Goal: Transaction & Acquisition: Book appointment/travel/reservation

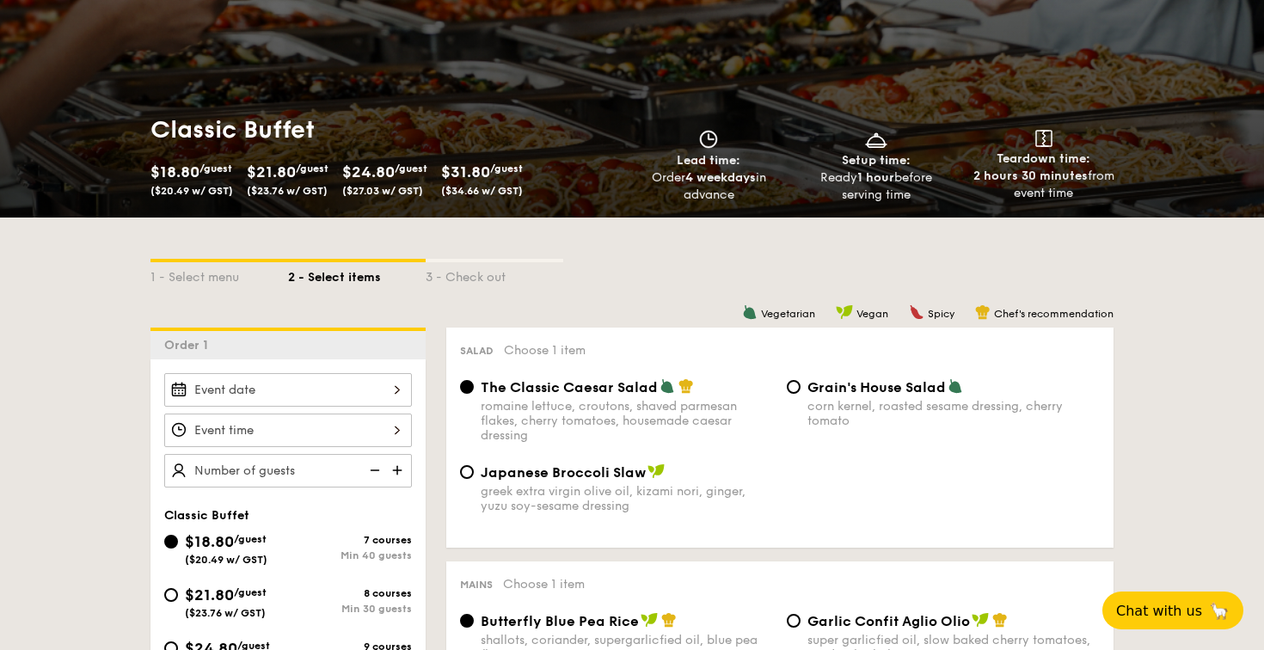
scroll to position [217, 0]
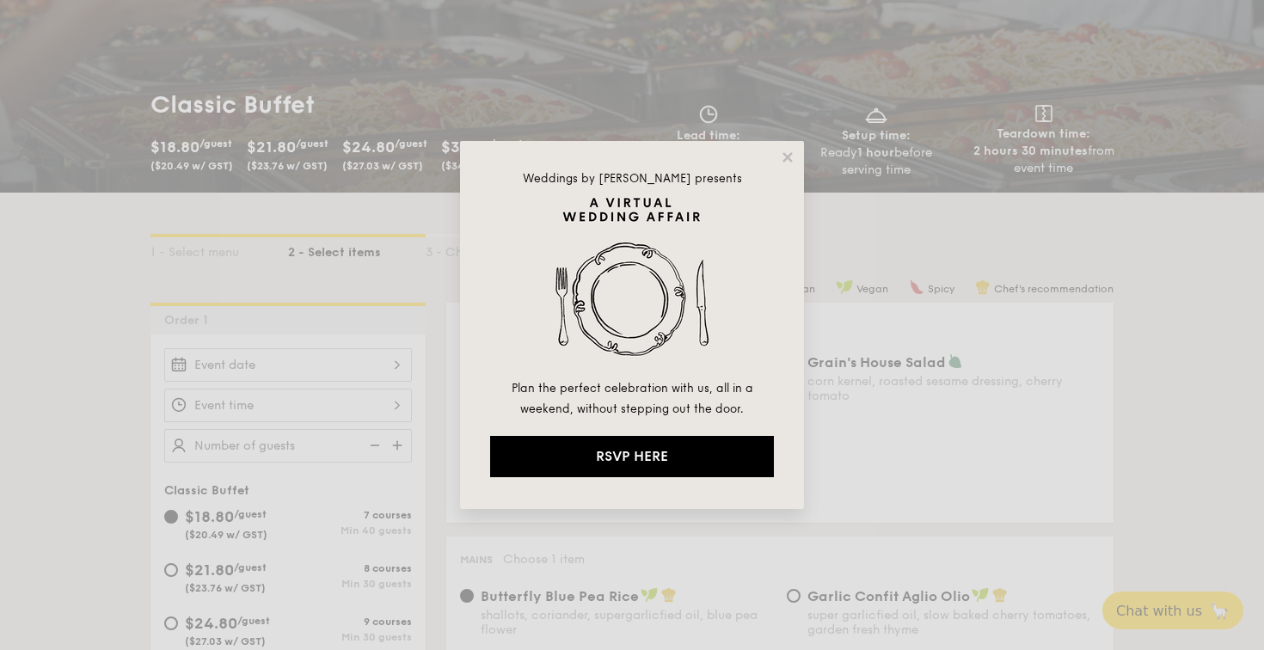
click at [787, 166] on div "Weddings by [PERSON_NAME] presents Plan the perfect celebration with us, all in…" at bounding box center [632, 325] width 344 height 368
click at [789, 150] on icon at bounding box center [787, 157] width 15 height 15
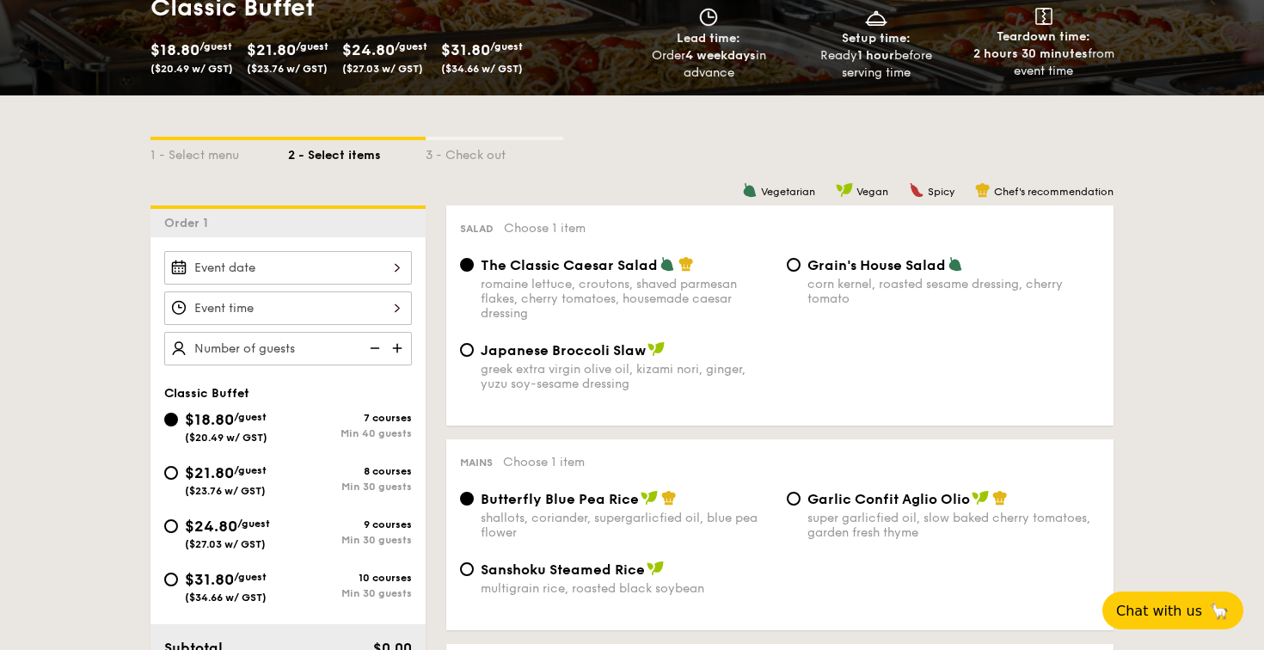
scroll to position [319, 0]
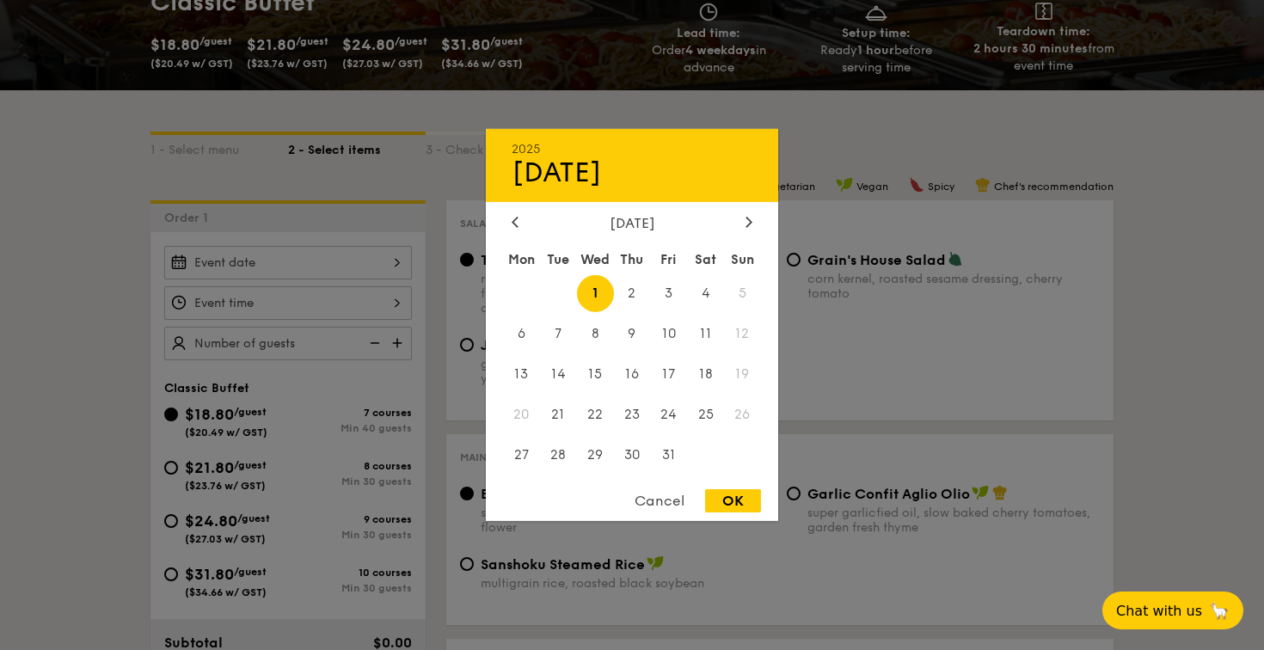
click at [383, 255] on div "2025 Oct [DATE] Tue Wed Thu Fri Sat Sun 1 2 3 4 5 6 7 8 9 10 11 12 13 14 15 16 …" at bounding box center [288, 263] width 248 height 34
click at [749, 213] on div "2025 Oct [DATE] Tue Wed Thu Fri Sat Sun 1 2 3 4 5 6 7 8 9 10 11 12 13 14 15 16 …" at bounding box center [632, 325] width 292 height 392
click at [749, 215] on div at bounding box center [748, 223] width 15 height 16
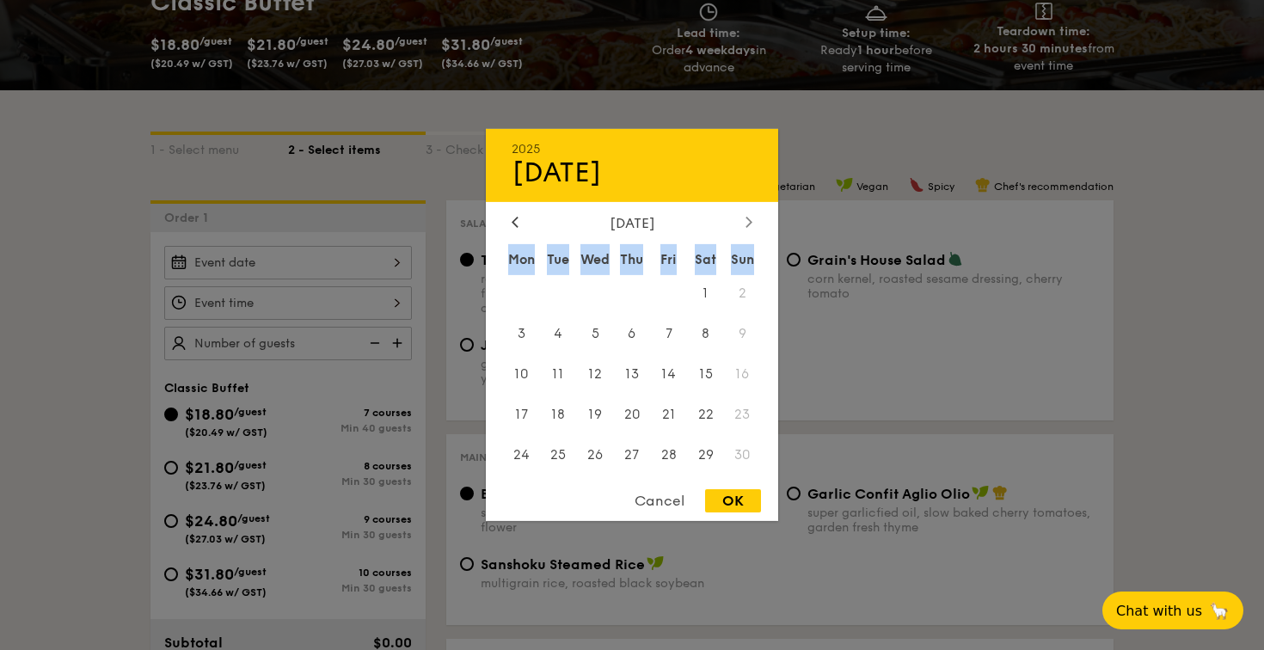
click at [749, 215] on div at bounding box center [748, 223] width 15 height 16
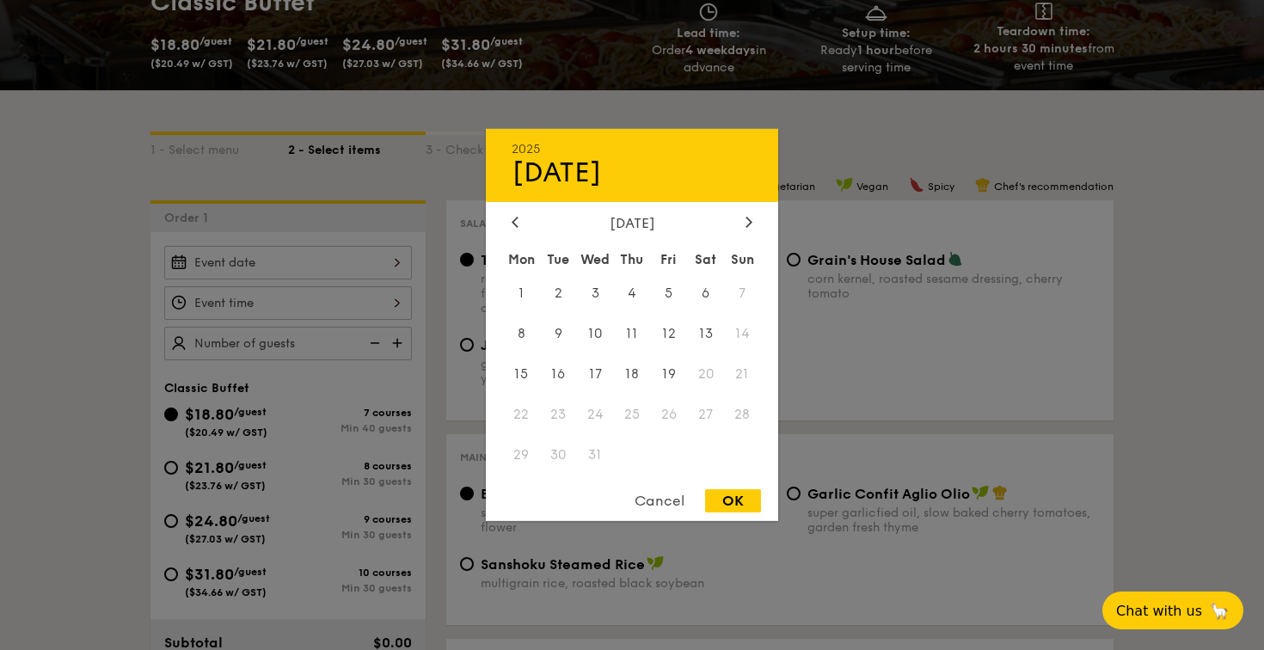
click at [687, 193] on div "[DATE]" at bounding box center [632, 165] width 292 height 73
click at [676, 212] on div "2025 Oct [DATE] Tue Wed Thu Fri Sat Sun 1 2 3 4 5 6 7 8 9 10 11 12 13 14 15 16 …" at bounding box center [632, 325] width 292 height 392
click at [667, 221] on div "[DATE]" at bounding box center [632, 223] width 241 height 16
click at [693, 221] on div "[DATE]" at bounding box center [632, 223] width 241 height 16
click at [753, 221] on div at bounding box center [748, 223] width 15 height 16
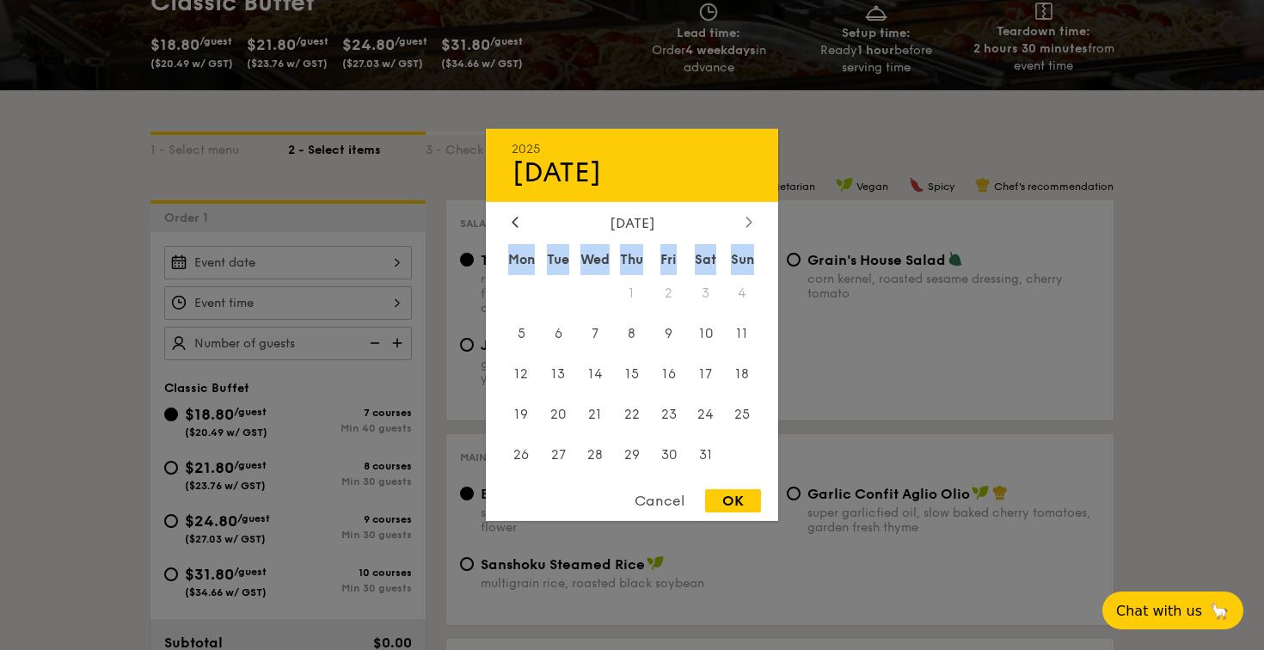
click at [753, 221] on div at bounding box center [748, 223] width 15 height 16
click at [753, 221] on div "[DATE] Mon Tue Wed Thu Fri Sat Sun 1 2 3 4 5 6 7 8 9 10 11 12 13 14 15 16 17 18…" at bounding box center [632, 345] width 292 height 261
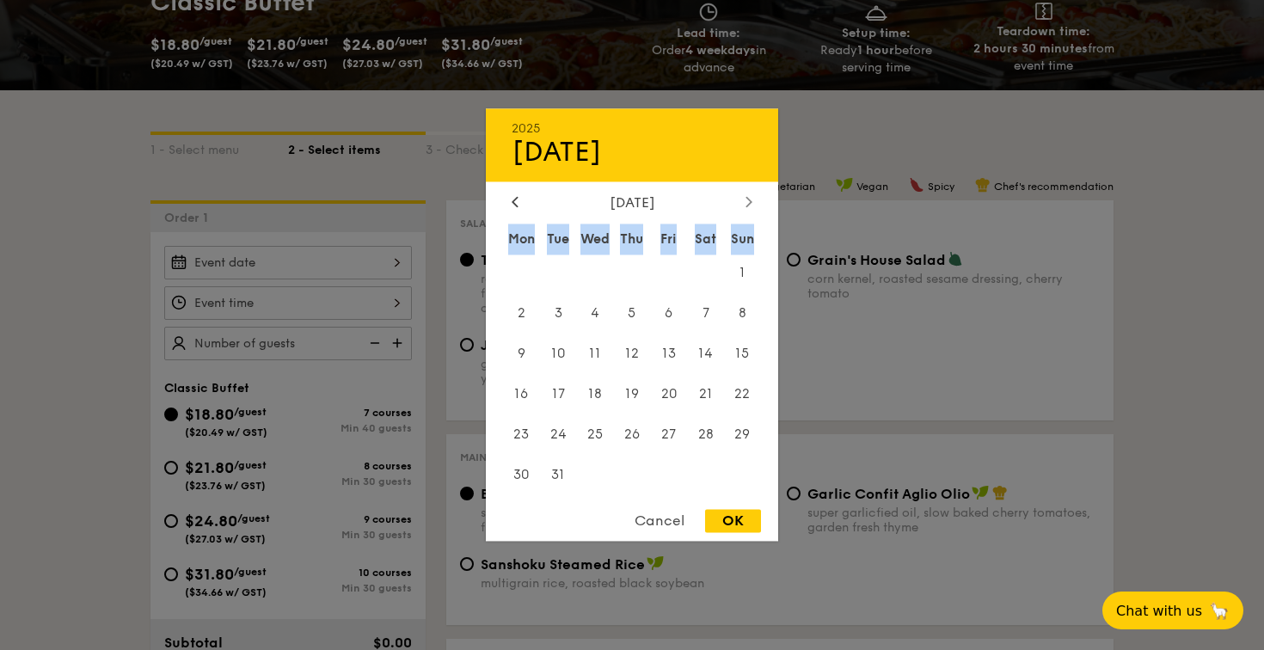
click at [753, 221] on div "[DATE] Mon Tue Wed Thu Fri Sat Sun 1 2 3 4 5 6 7 8 9 10 11 12 13 14 15 16 17 18…" at bounding box center [632, 345] width 292 height 302
click at [753, 215] on div "[DATE] Mon Tue Wed Thu Fri Sat Sun 1 2 3 4 5 6 7 8 9 10 11 12 13 14 15 16 17 18…" at bounding box center [632, 345] width 292 height 302
click at [753, 211] on div "[DATE] Mon Tue Wed Thu Fri Sat Sun 1 2 3 4 5 6 7 8 9 10 11 12 13 14 15 16 17 18…" at bounding box center [632, 345] width 292 height 302
click at [753, 206] on div at bounding box center [748, 202] width 15 height 16
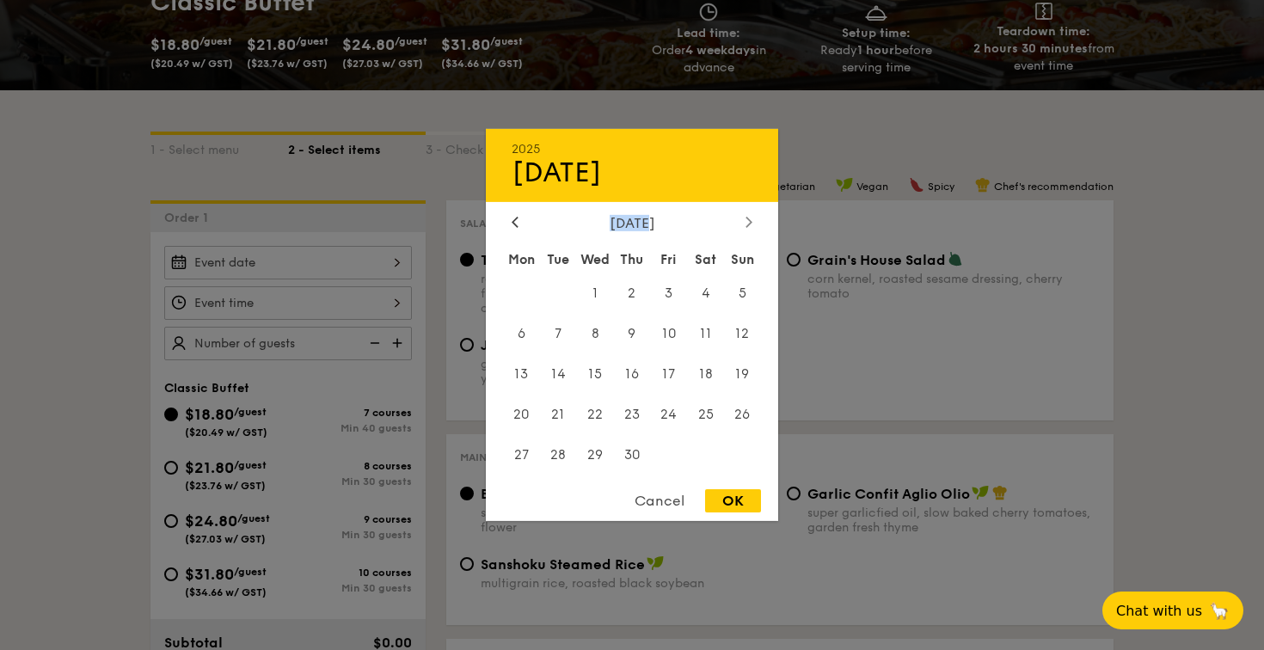
click at [753, 206] on div "2025 Oct [DATE] Tue Wed Thu Fri Sat Sun 1 2 3 4 5 6 7 8 9 10 11 12 13 14 15 16 …" at bounding box center [632, 325] width 292 height 392
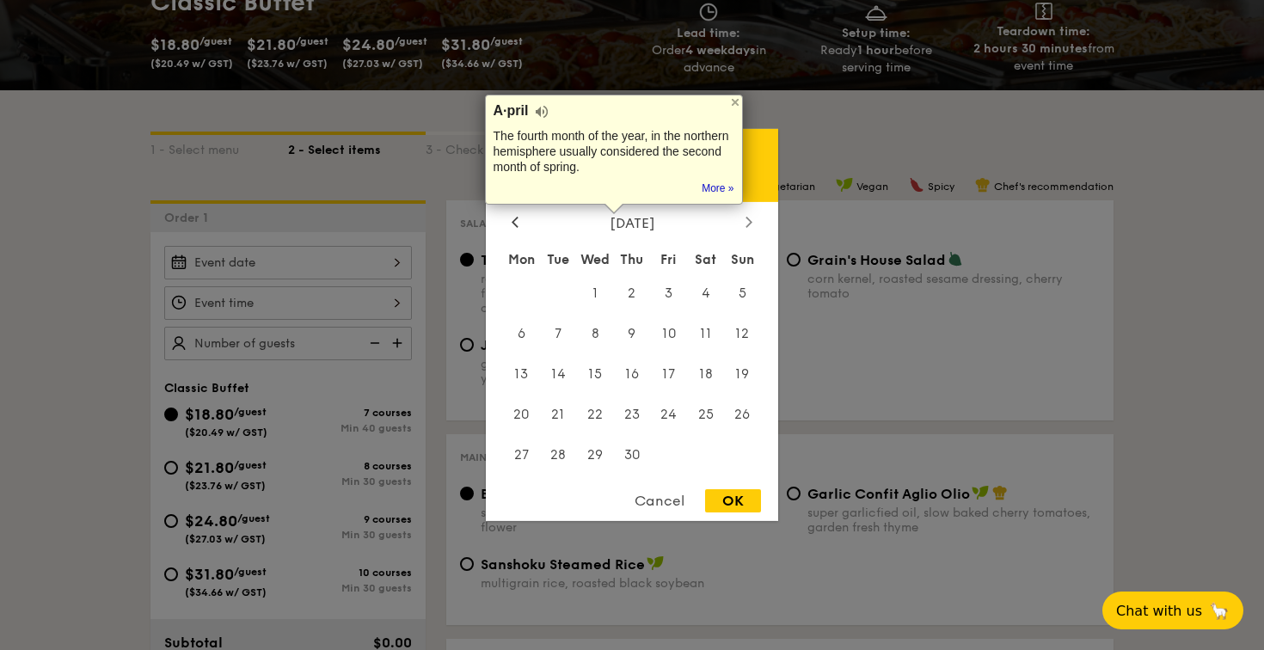
click at [753, 228] on div at bounding box center [748, 223] width 15 height 16
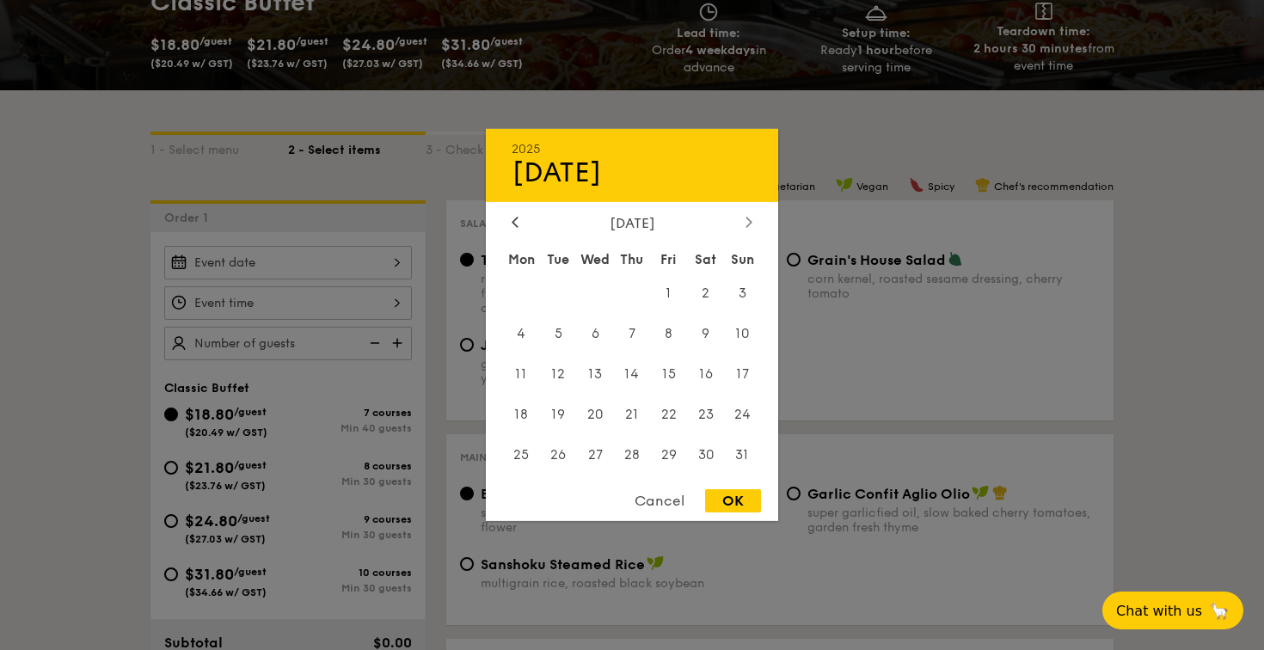
click at [753, 223] on div at bounding box center [748, 223] width 15 height 16
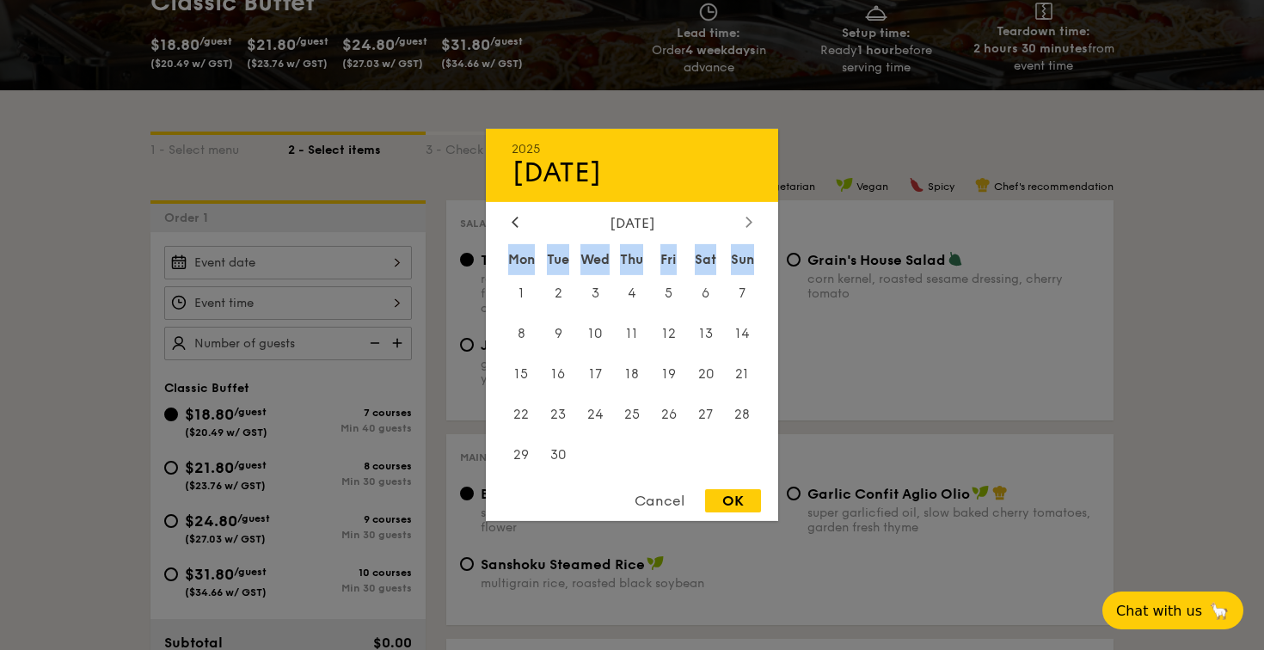
click at [753, 223] on div at bounding box center [748, 223] width 15 height 16
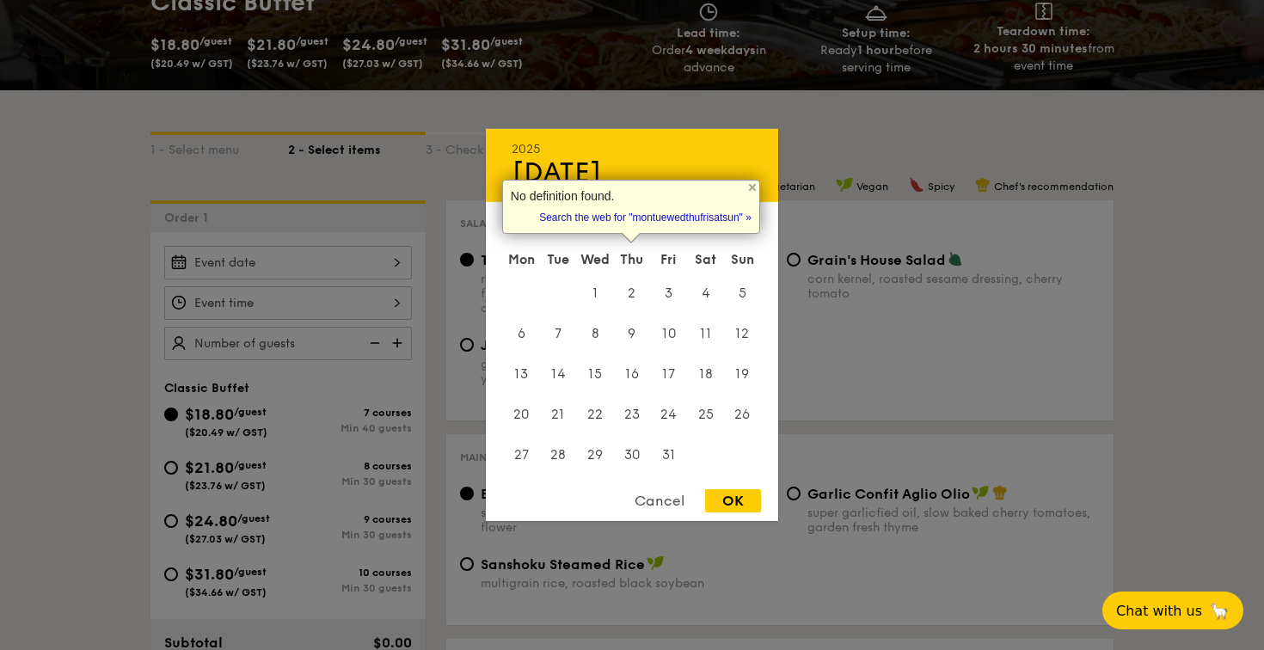
click at [753, 223] on div "A·pril No definition found. Tip: Didn't want this definition pop-up? Try settin…" at bounding box center [631, 207] width 258 height 54
click at [755, 230] on div "A·pril No definition found. Tip: Didn't want this definition pop-up? Try settin…" at bounding box center [631, 207] width 258 height 54
click at [750, 183] on div at bounding box center [753, 188] width 14 height 14
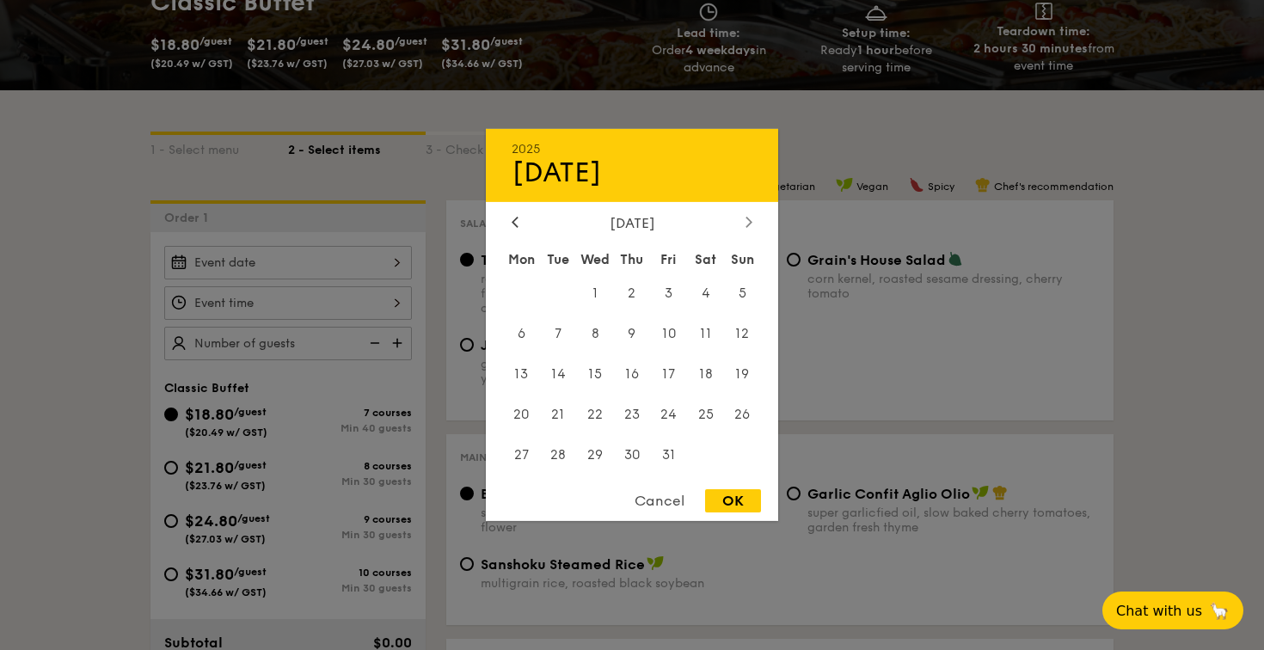
click at [750, 216] on icon at bounding box center [749, 221] width 7 height 11
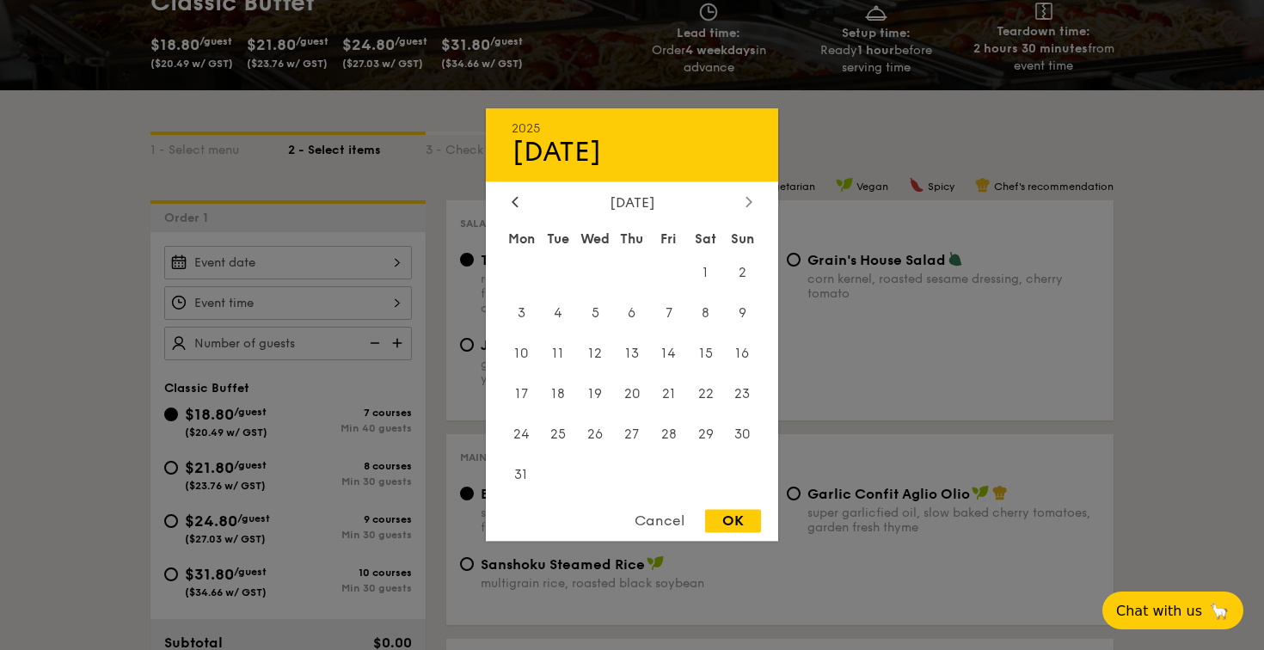
click at [747, 202] on icon at bounding box center [749, 202] width 5 height 10
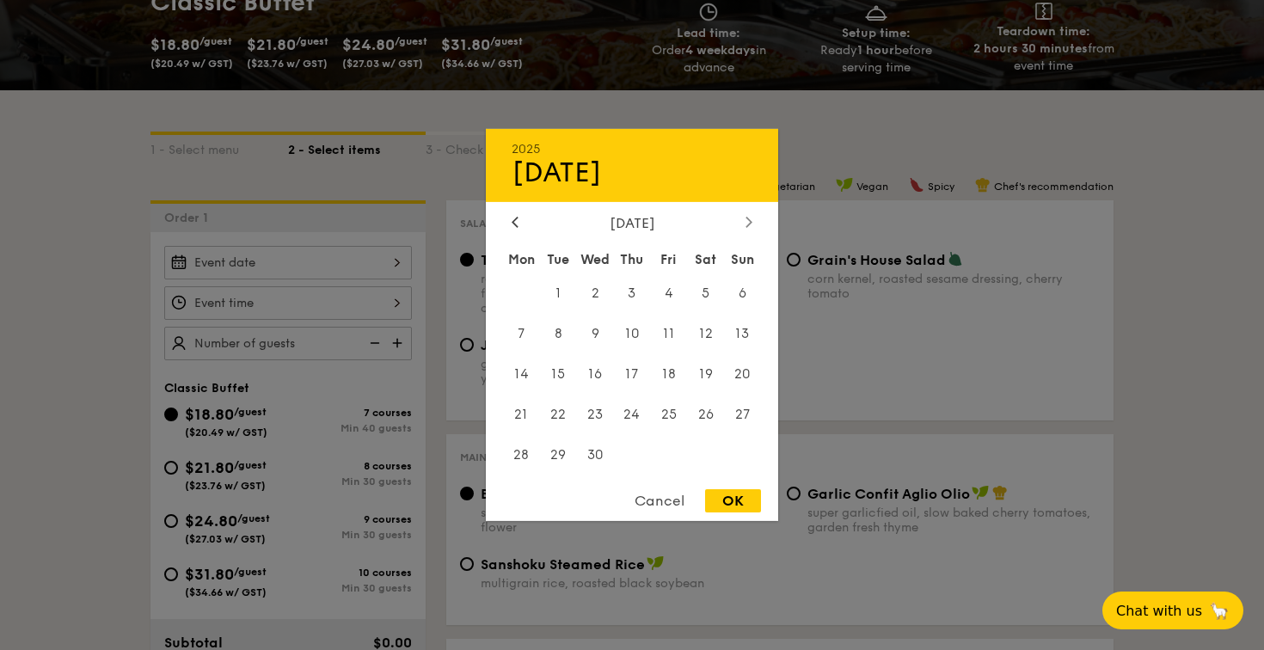
click at [747, 223] on icon at bounding box center [749, 221] width 7 height 11
click at [716, 372] on span "17" at bounding box center [705, 374] width 37 height 37
click at [743, 501] on div "OK" at bounding box center [733, 500] width 56 height 23
type input "[DATE]"
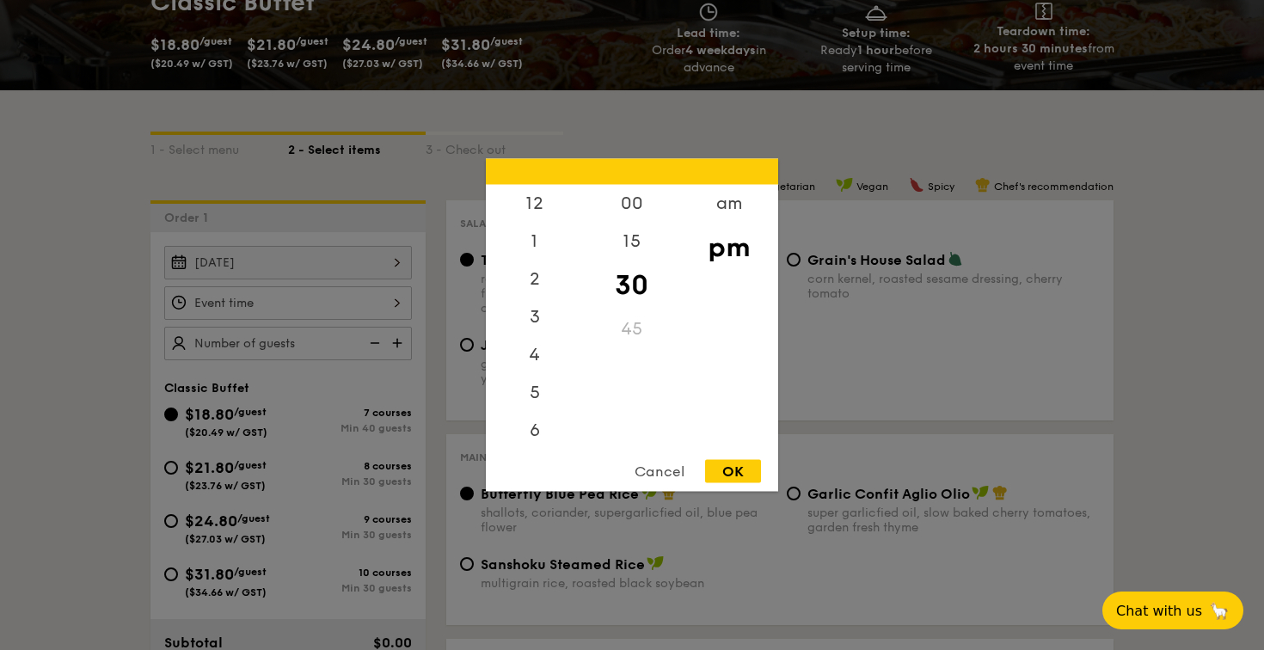
click at [388, 308] on div "12 1 2 3 4 5 6 7 8 9 10 11 00 15 30 45 am pm Cancel OK" at bounding box center [288, 303] width 248 height 34
click at [538, 206] on div "12" at bounding box center [534, 209] width 97 height 50
click at [647, 208] on div "00" at bounding box center [631, 210] width 97 height 50
click at [725, 252] on div "pm" at bounding box center [728, 248] width 97 height 50
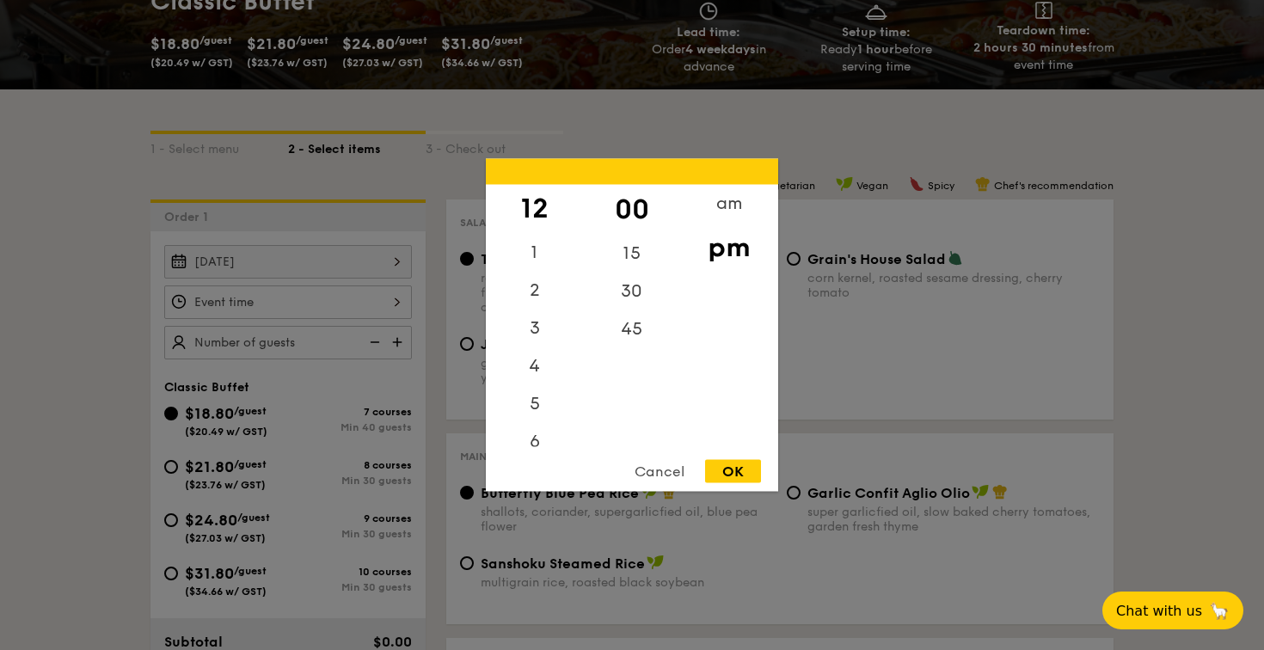
click at [749, 476] on div "OK" at bounding box center [733, 471] width 56 height 23
type input "12:00PM"
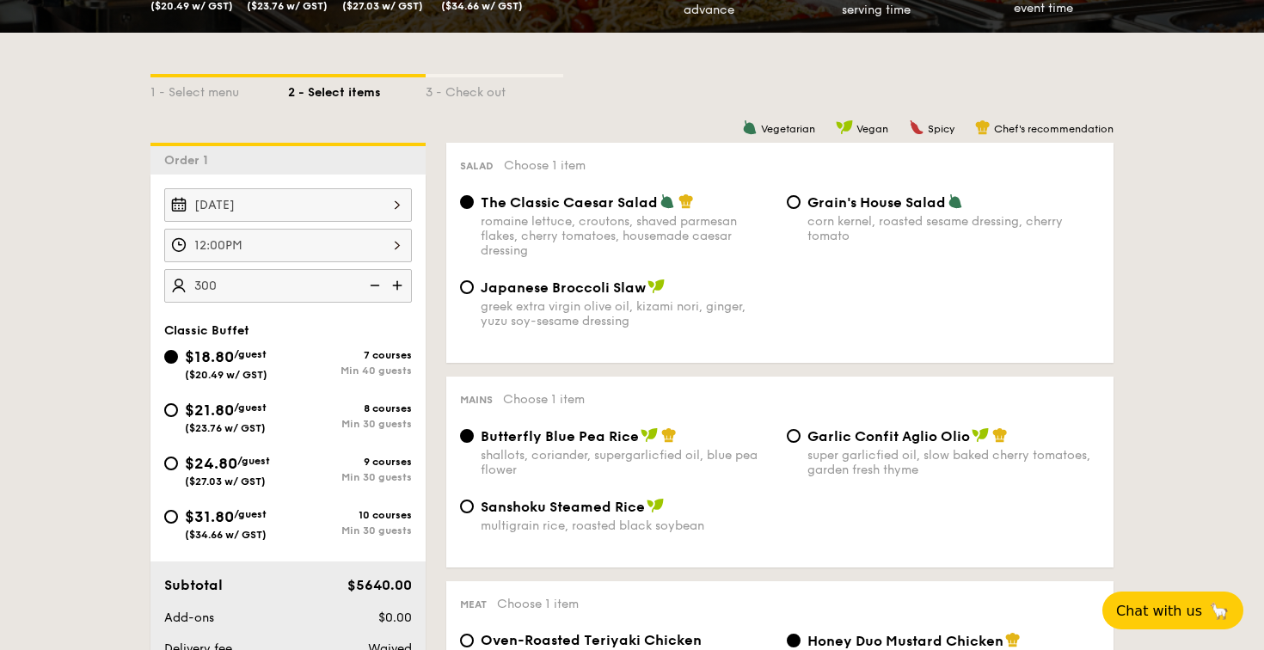
scroll to position [383, 0]
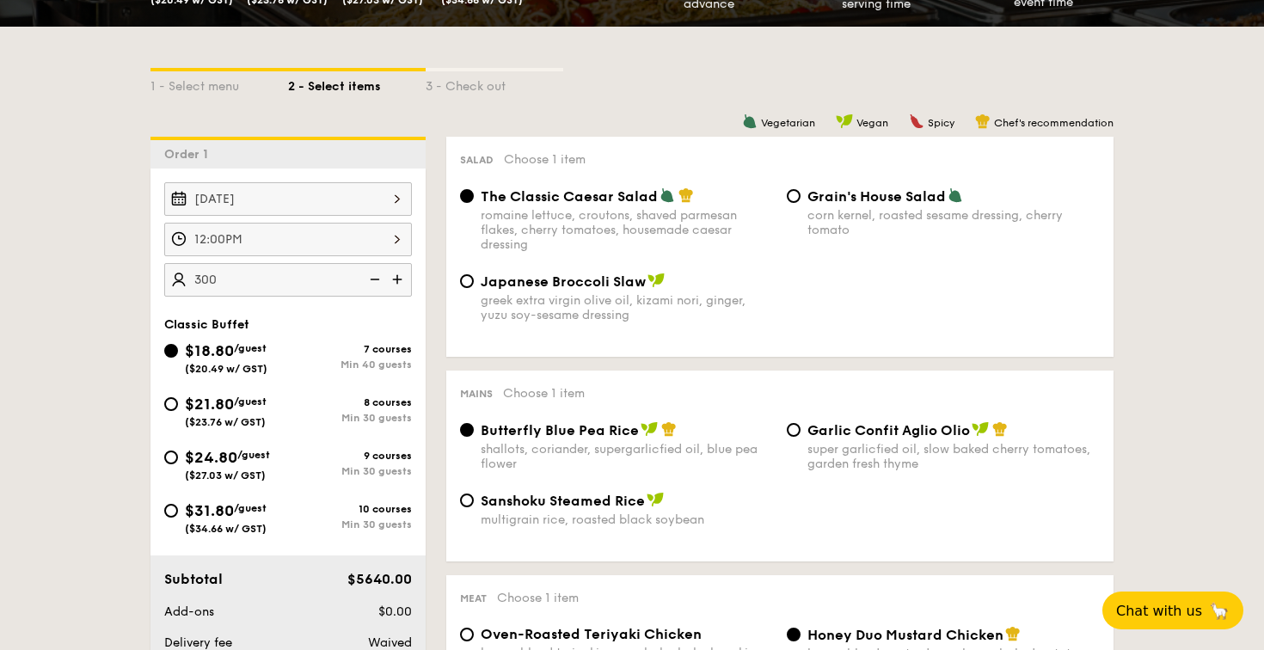
type input "300 guests"
click at [182, 407] on div "$21.80 /guest ($23.76 w/ GST)" at bounding box center [226, 410] width 124 height 36
click at [178, 407] on input "$21.80 /guest ($23.76 w/ GST) 8 courses Min 30 guests" at bounding box center [171, 404] width 14 height 14
radio input "true"
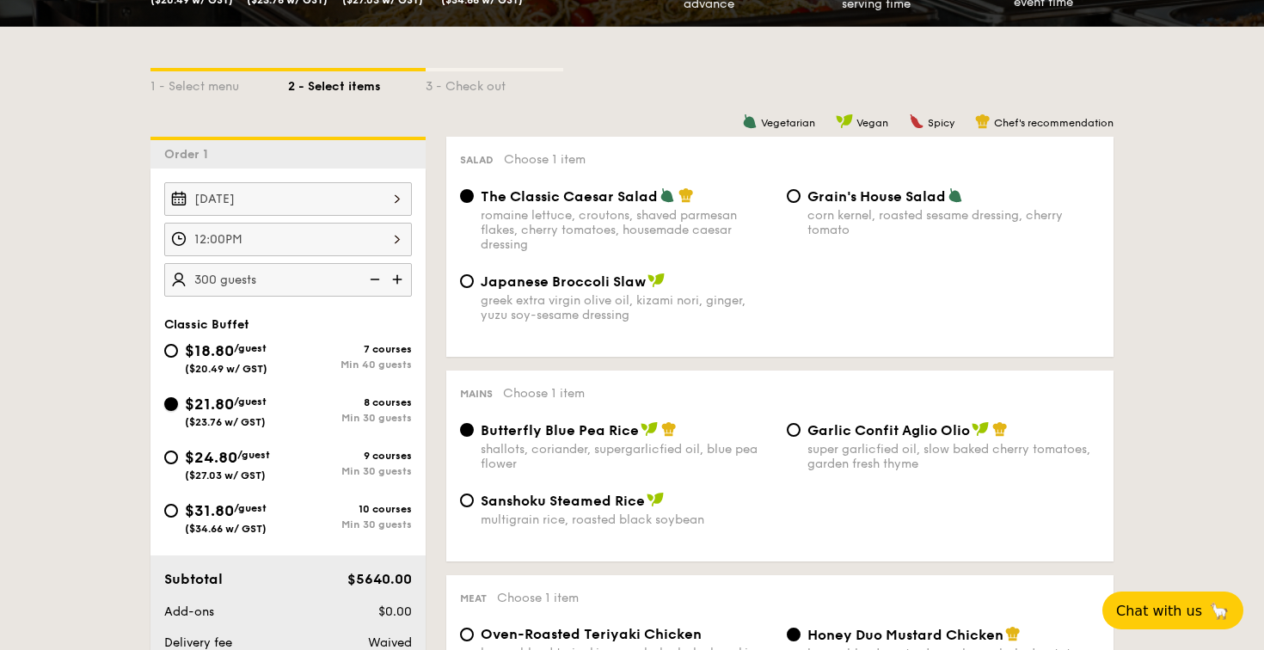
radio input "true"
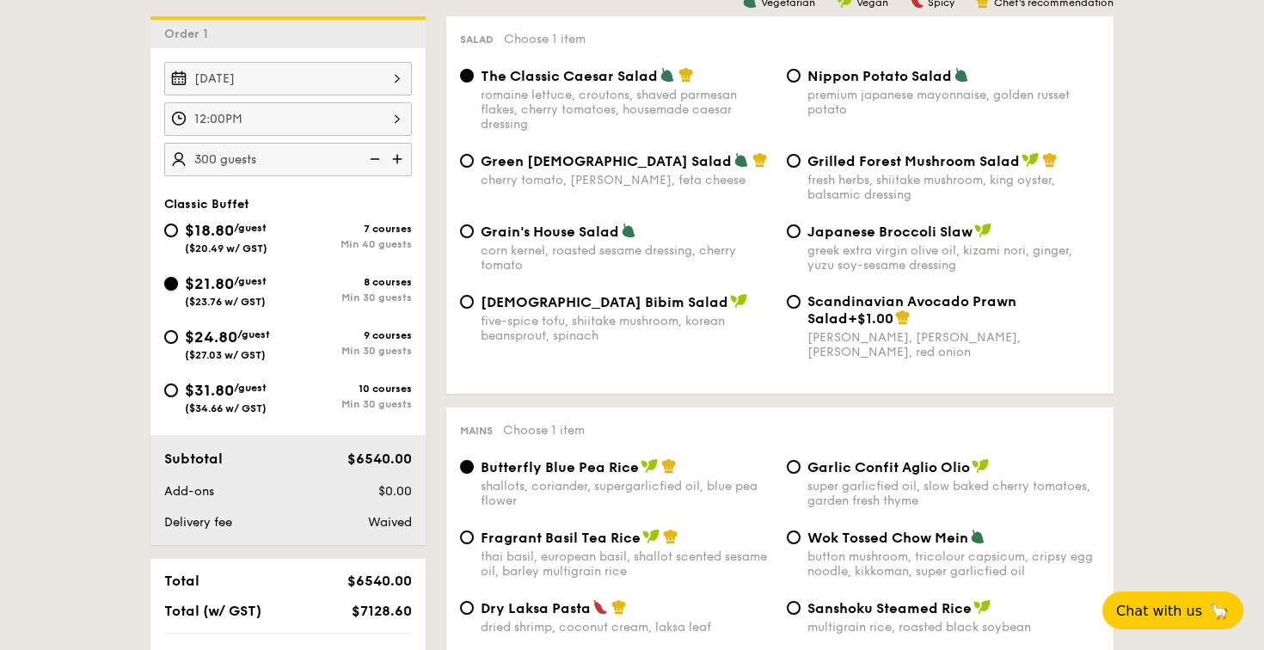
scroll to position [496, 0]
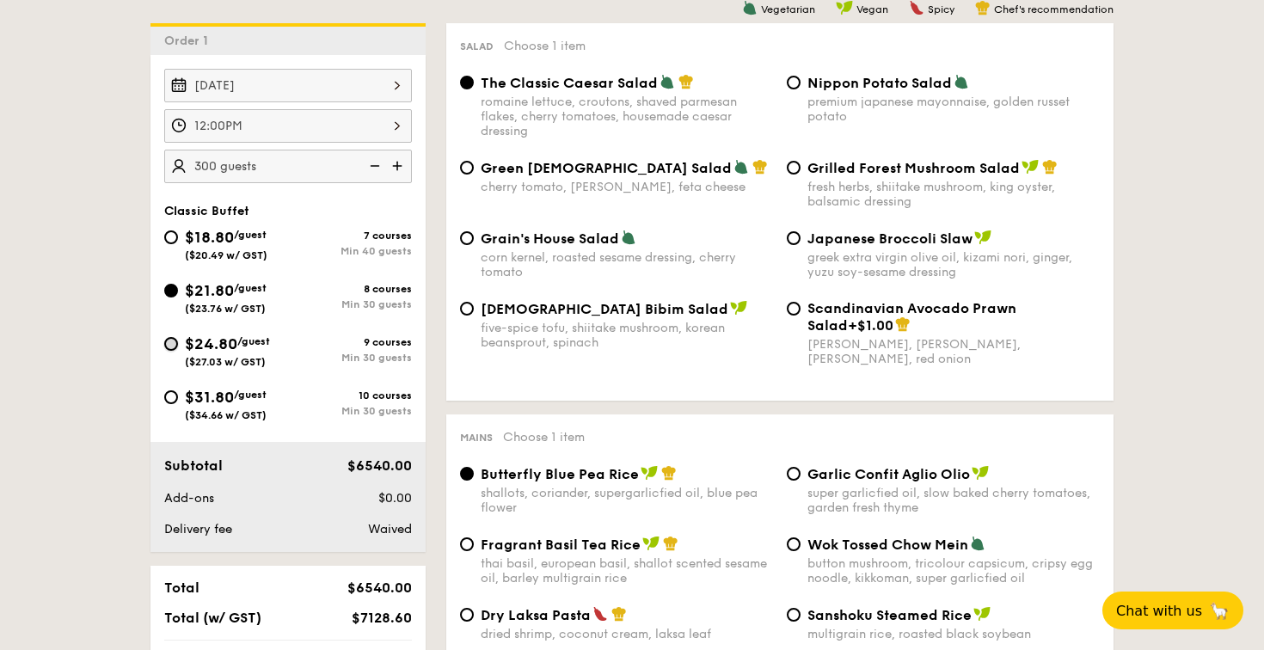
click at [172, 343] on input "$24.80 /guest ($27.03 w/ GST) 9 courses Min 30 guests" at bounding box center [171, 344] width 14 height 14
radio input "true"
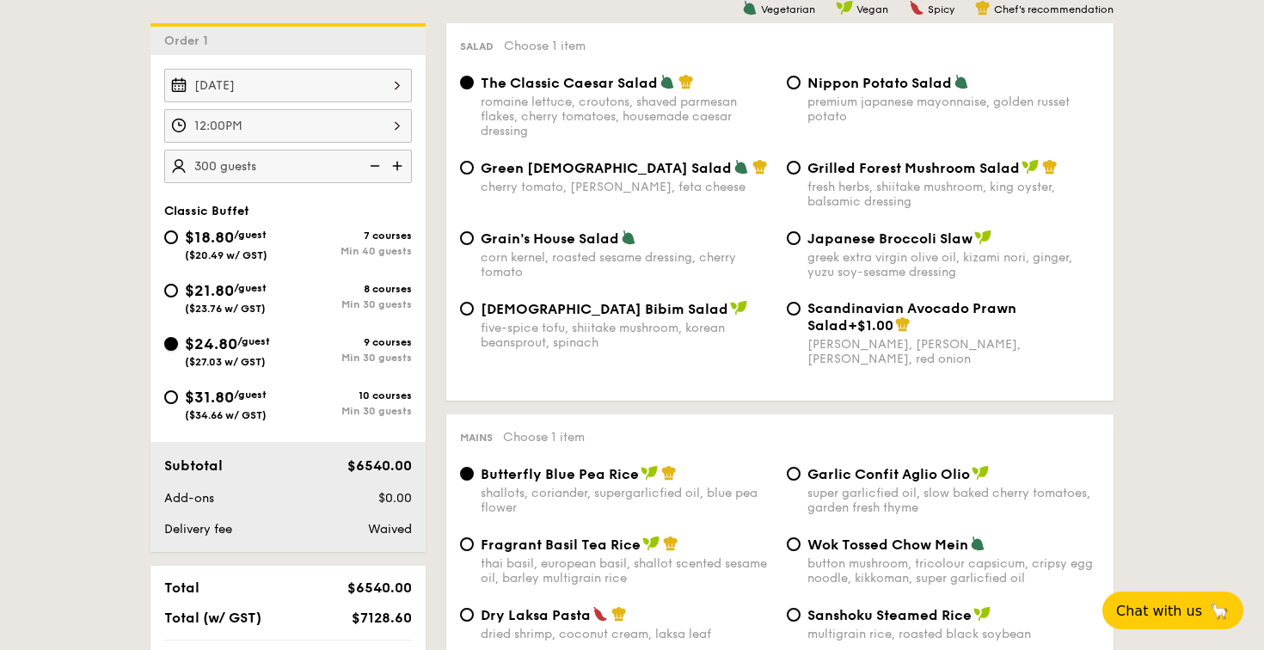
radio input "true"
click at [179, 285] on div "$21.80 /guest ($23.76 w/ GST)" at bounding box center [226, 297] width 124 height 36
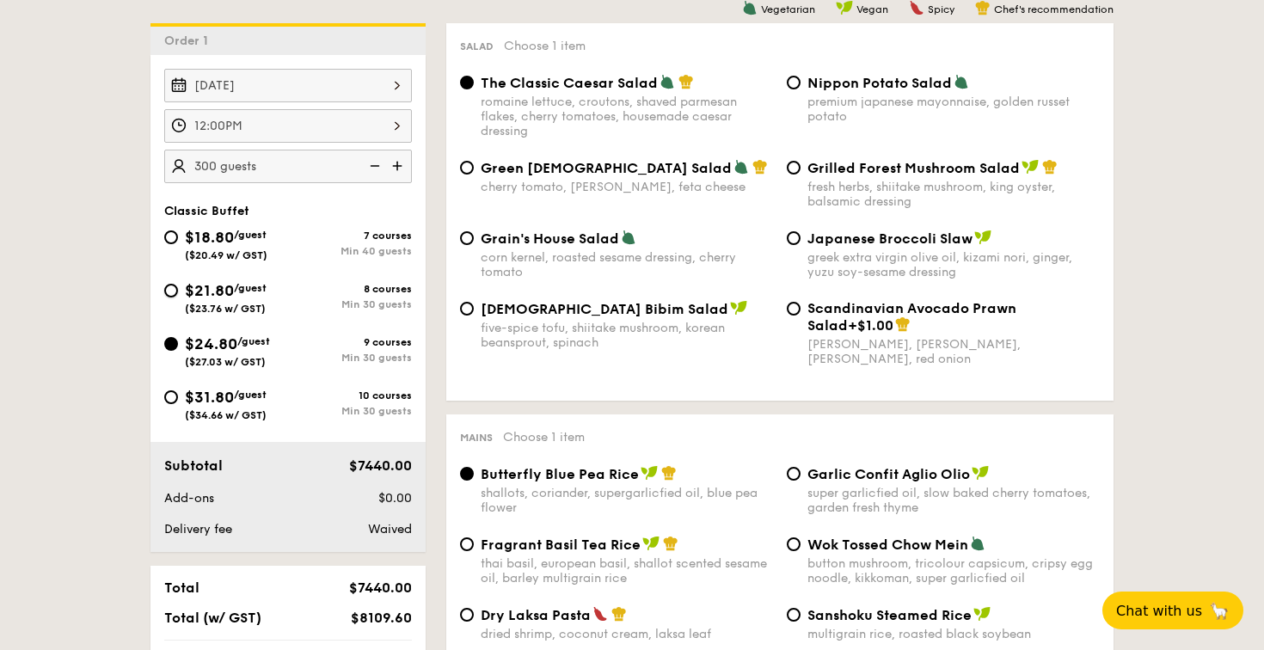
click at [178, 285] on input "$21.80 /guest ($23.76 w/ GST) 8 courses Min 30 guests" at bounding box center [171, 291] width 14 height 14
radio input "true"
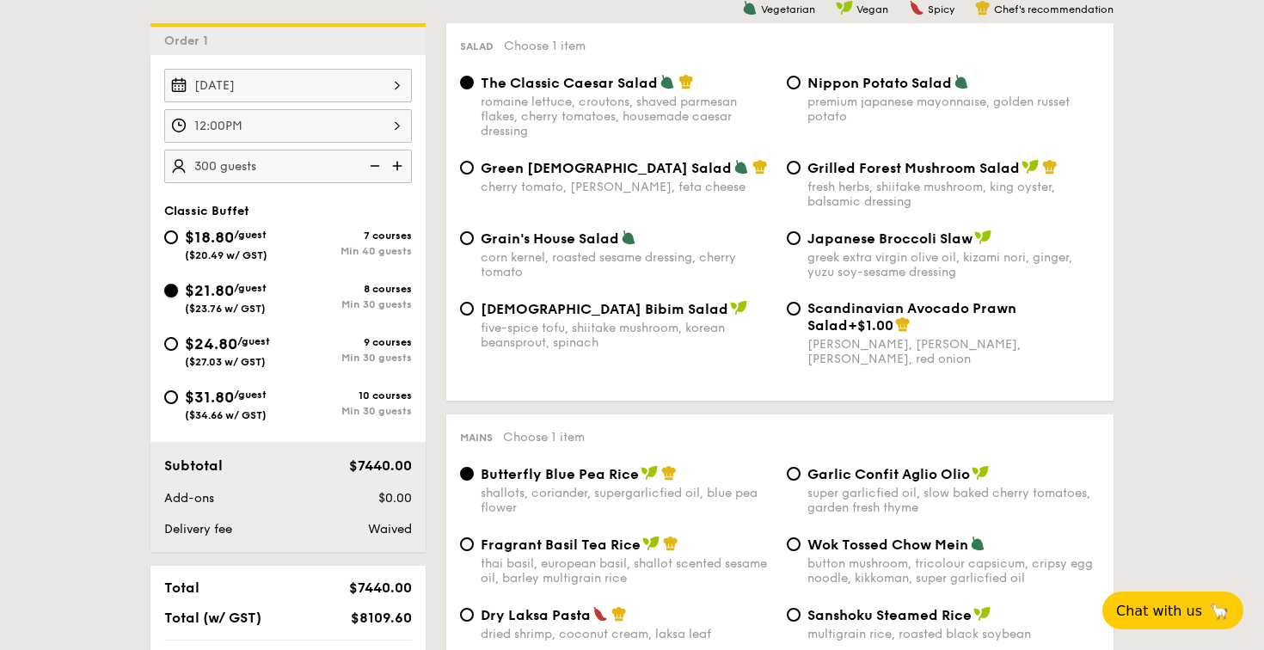
radio input "true"
click at [177, 317] on div "$21.80 /guest ($23.76 w/ GST) 8 courses Min 30 guests" at bounding box center [287, 302] width 261 height 46
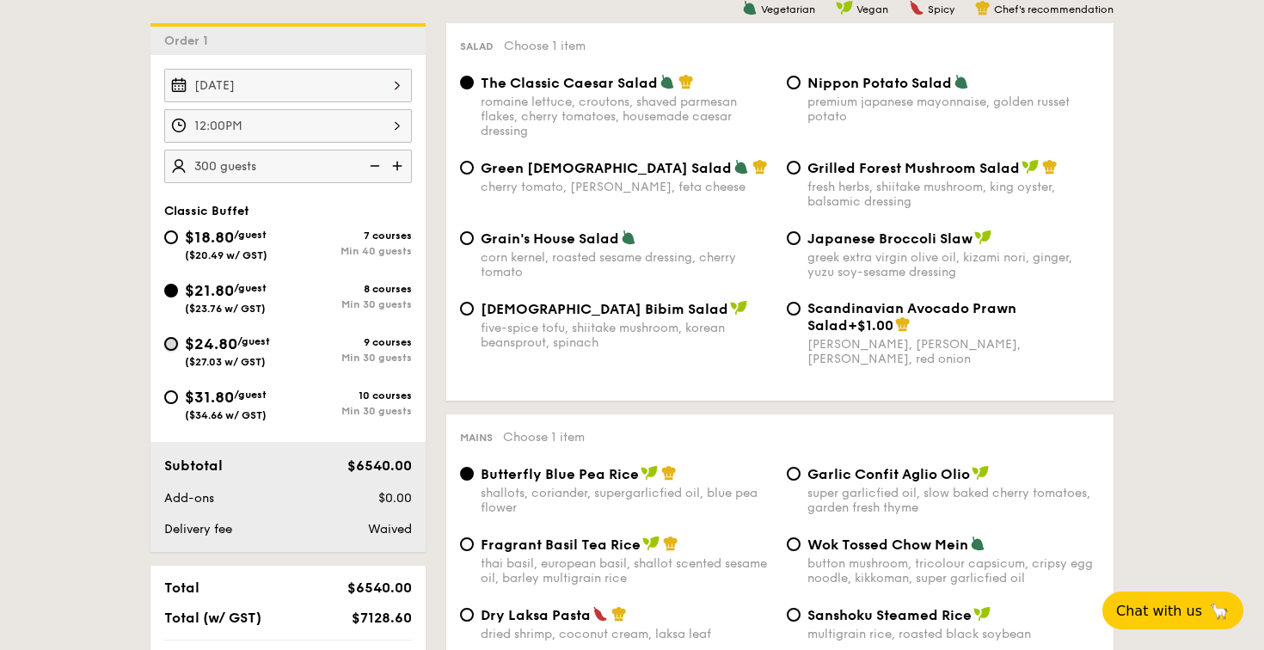
click at [172, 349] on input "$24.80 /guest ($27.03 w/ GST) 9 courses Min 30 guests" at bounding box center [171, 344] width 14 height 14
radio input "true"
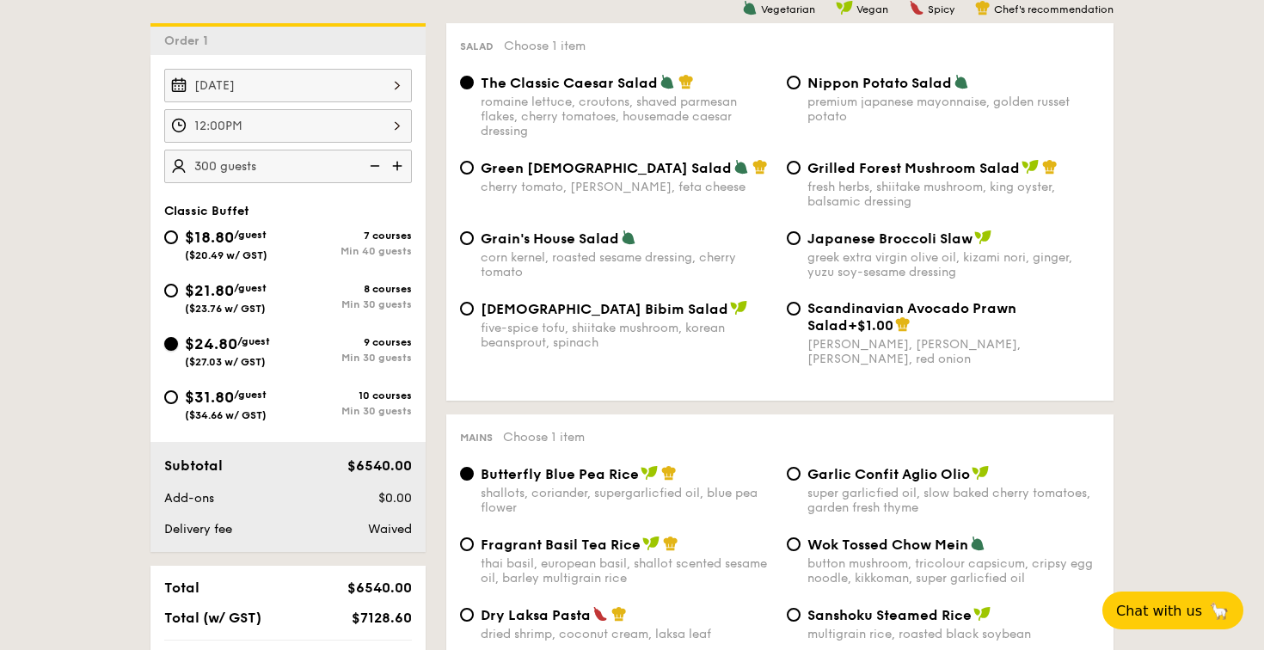
radio input "true"
click at [175, 236] on input "$18.80 /guest ($20.49 w/ GST) 7 courses Min 40 guests" at bounding box center [171, 237] width 14 height 14
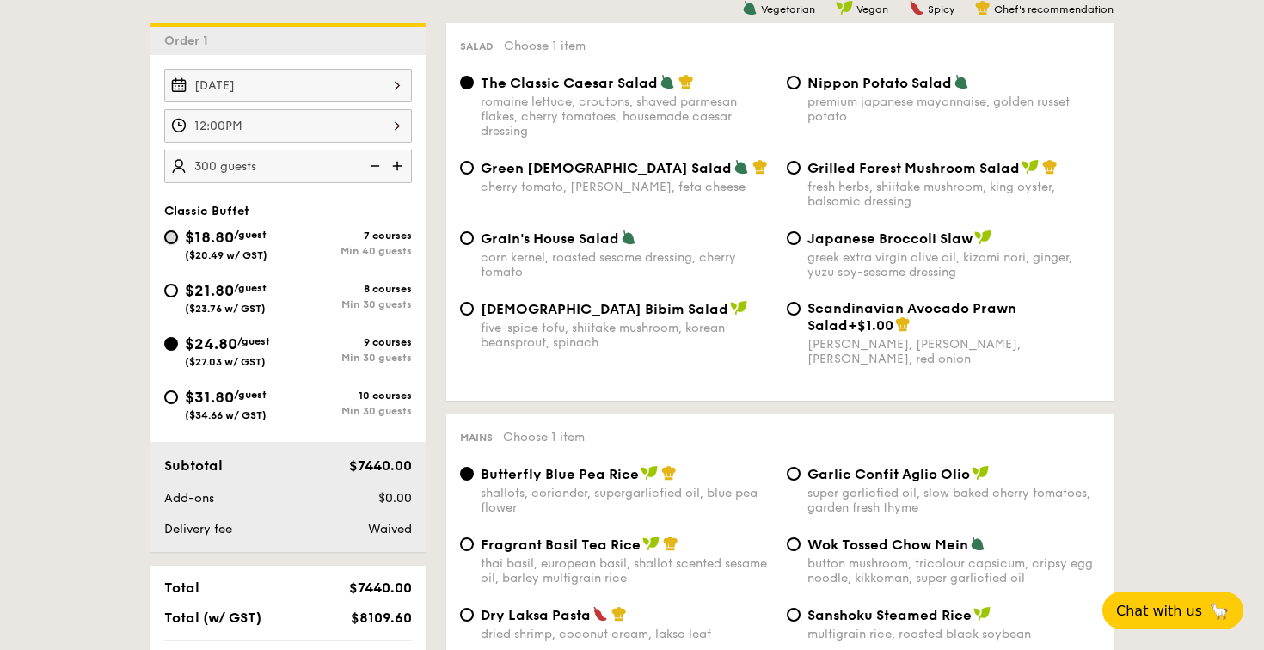
radio input "true"
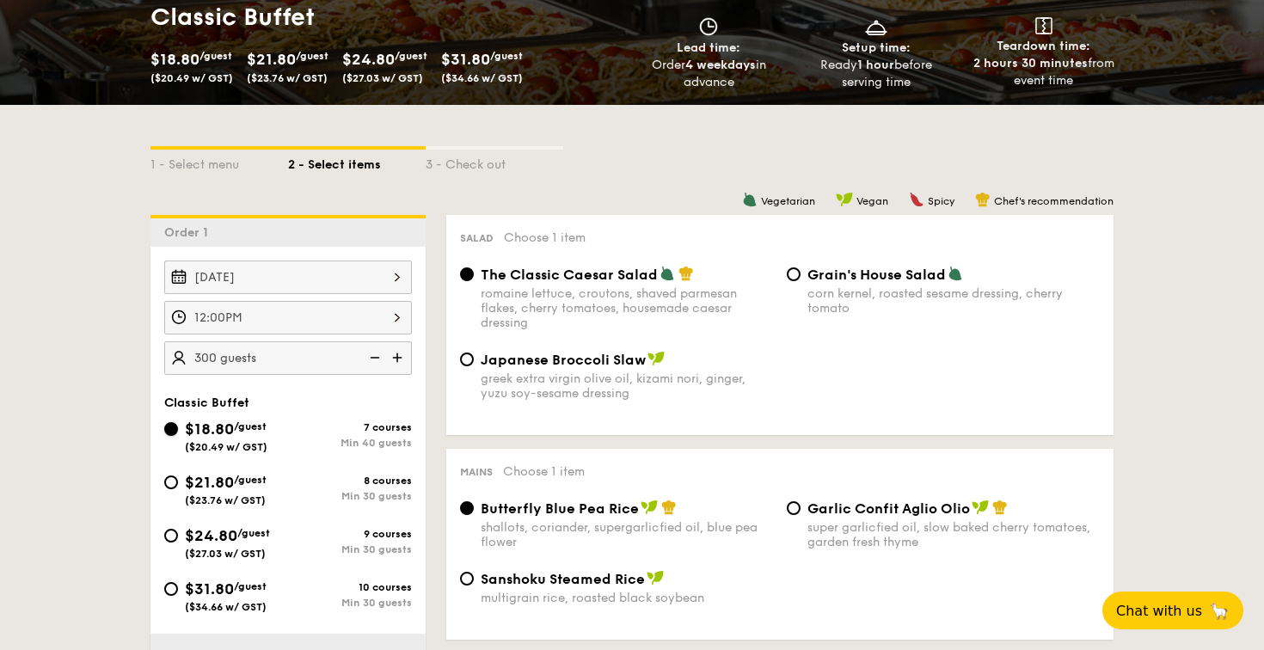
scroll to position [316, 0]
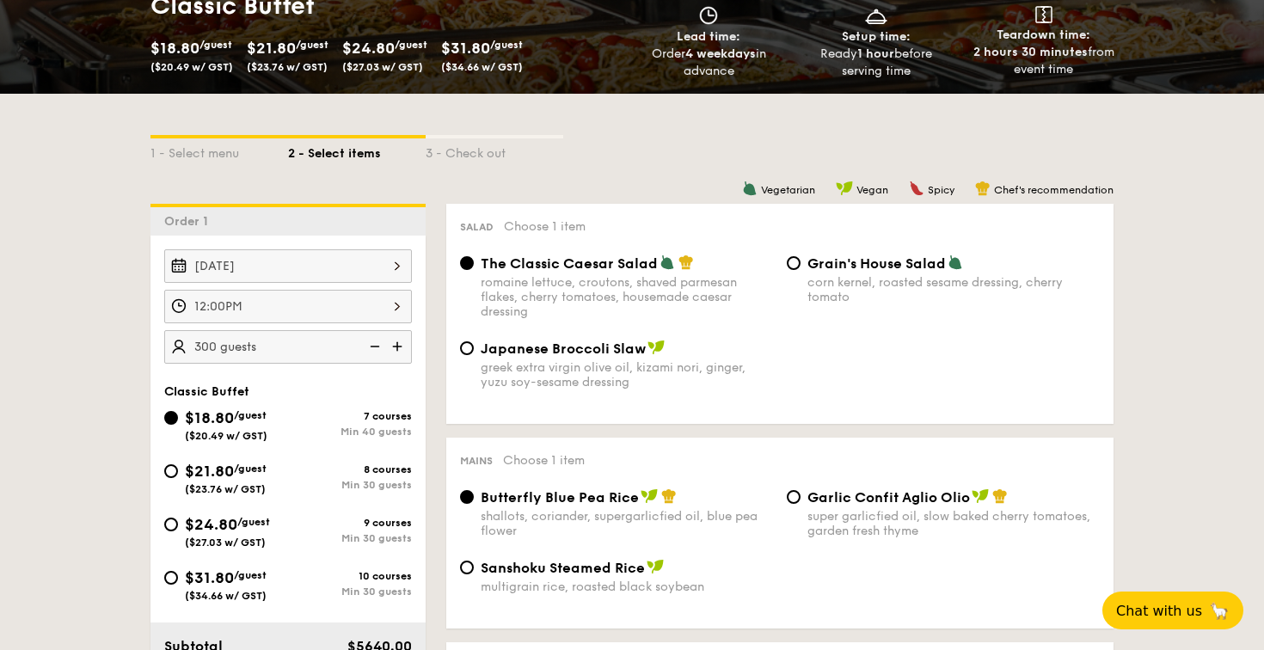
click at [174, 477] on div "$21.80 /guest ($23.76 w/ GST)" at bounding box center [226, 477] width 124 height 36
click at [174, 477] on input "$21.80 /guest ($23.76 w/ GST) 8 courses Min 30 guests" at bounding box center [171, 471] width 14 height 14
radio input "true"
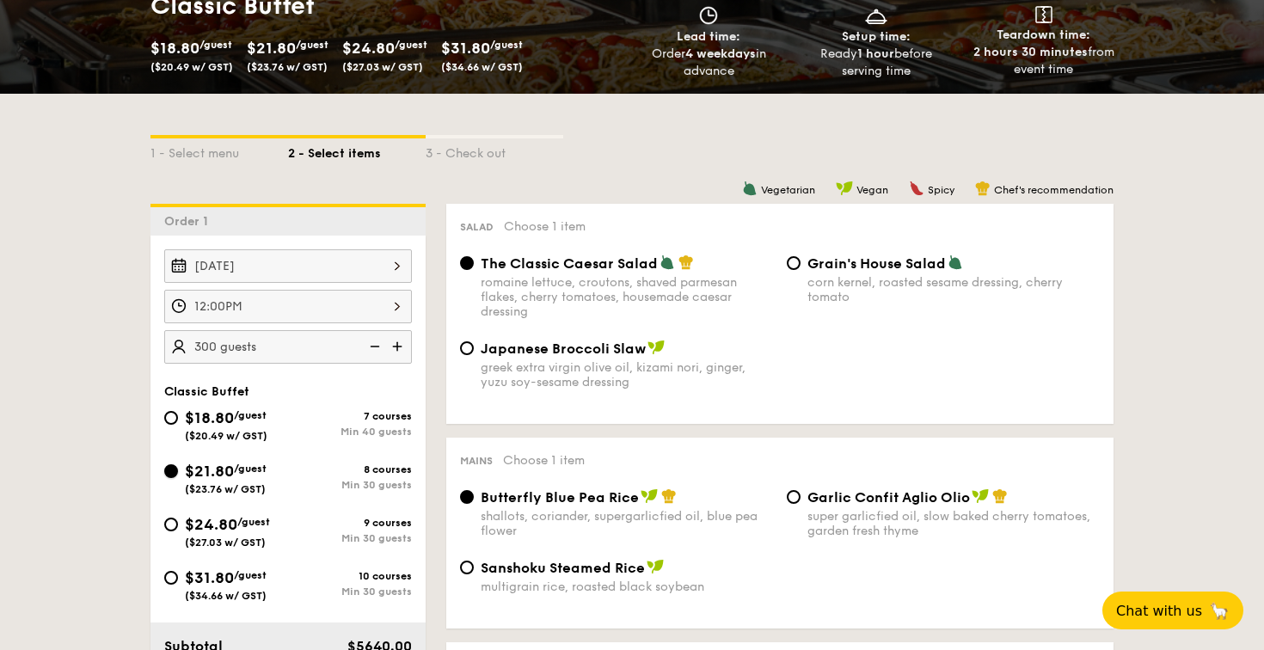
radio input "true"
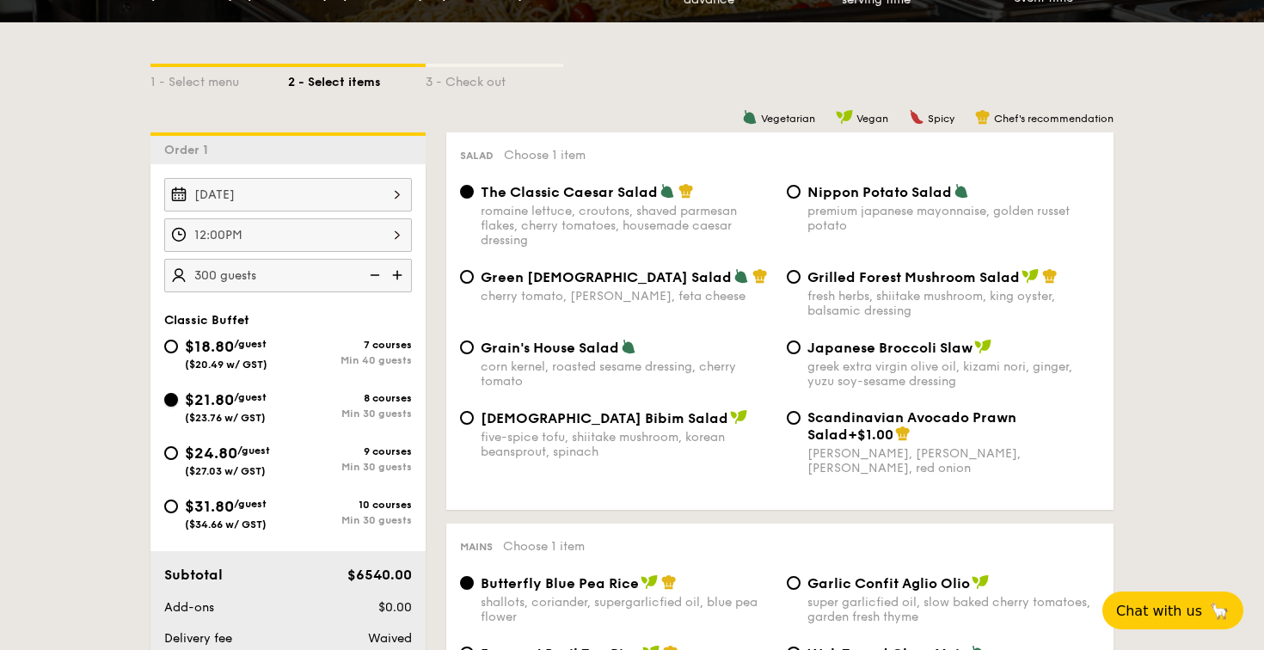
scroll to position [420, 0]
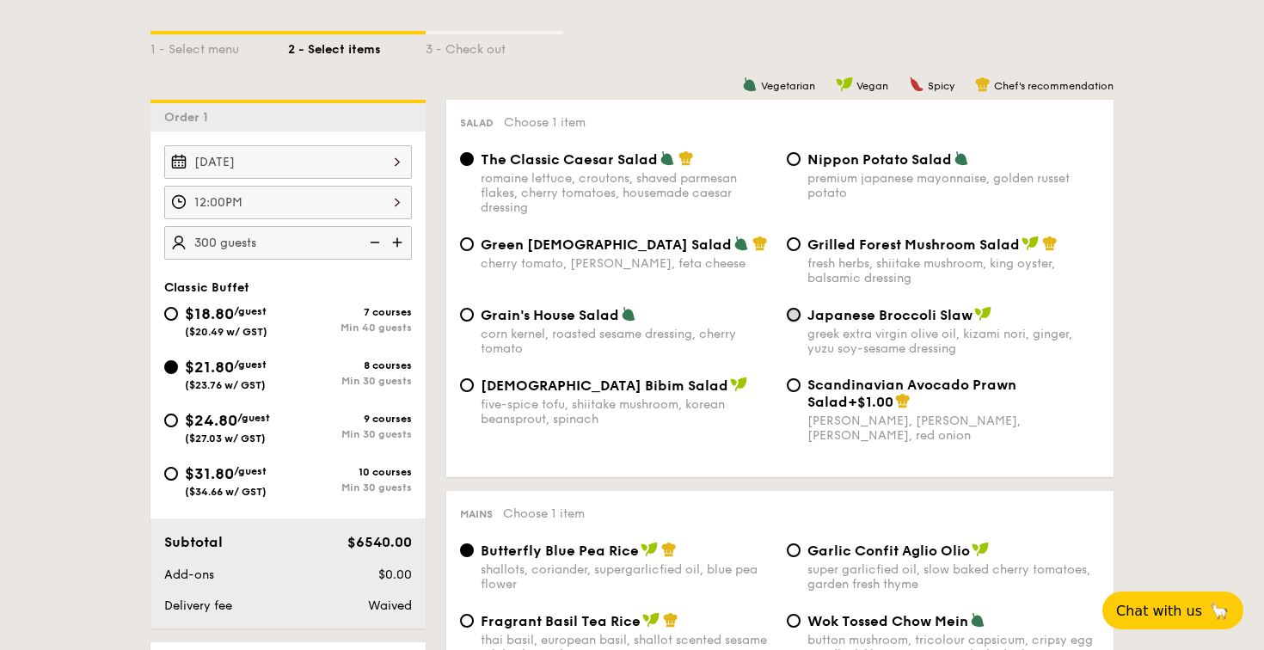
click at [796, 317] on input "Japanese Broccoli Slaw greek extra virgin olive oil, kizami nori, ginger, yuzu …" at bounding box center [794, 315] width 14 height 14
radio input "true"
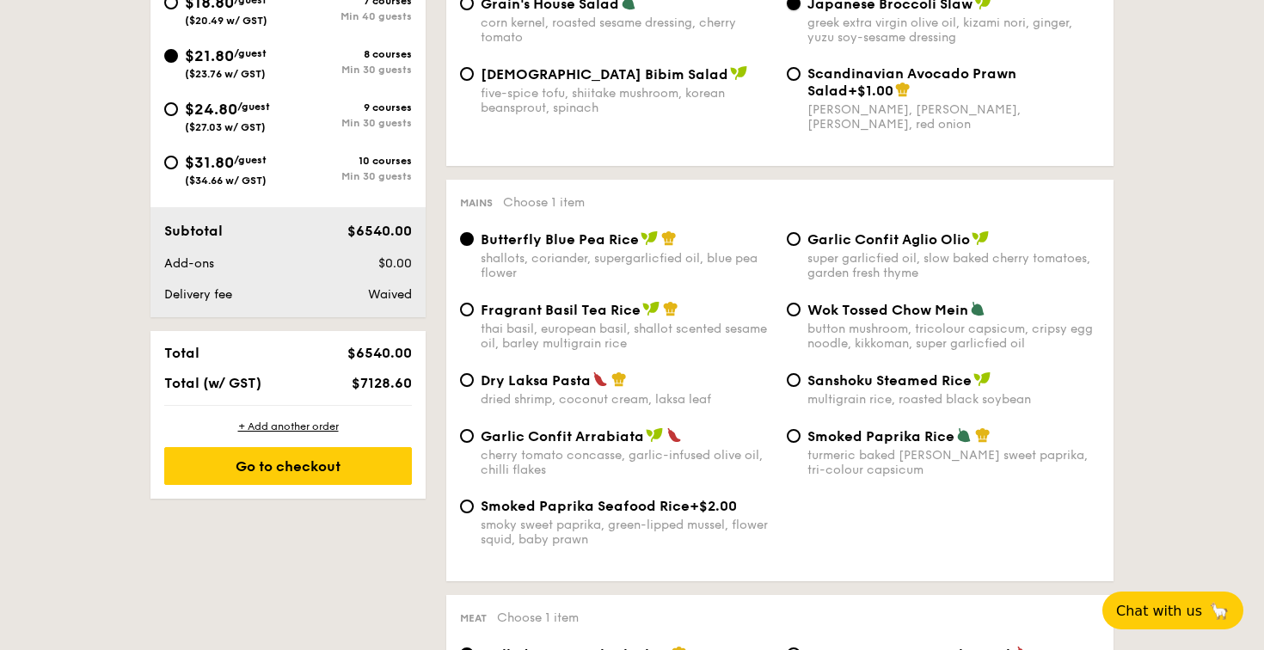
scroll to position [743, 0]
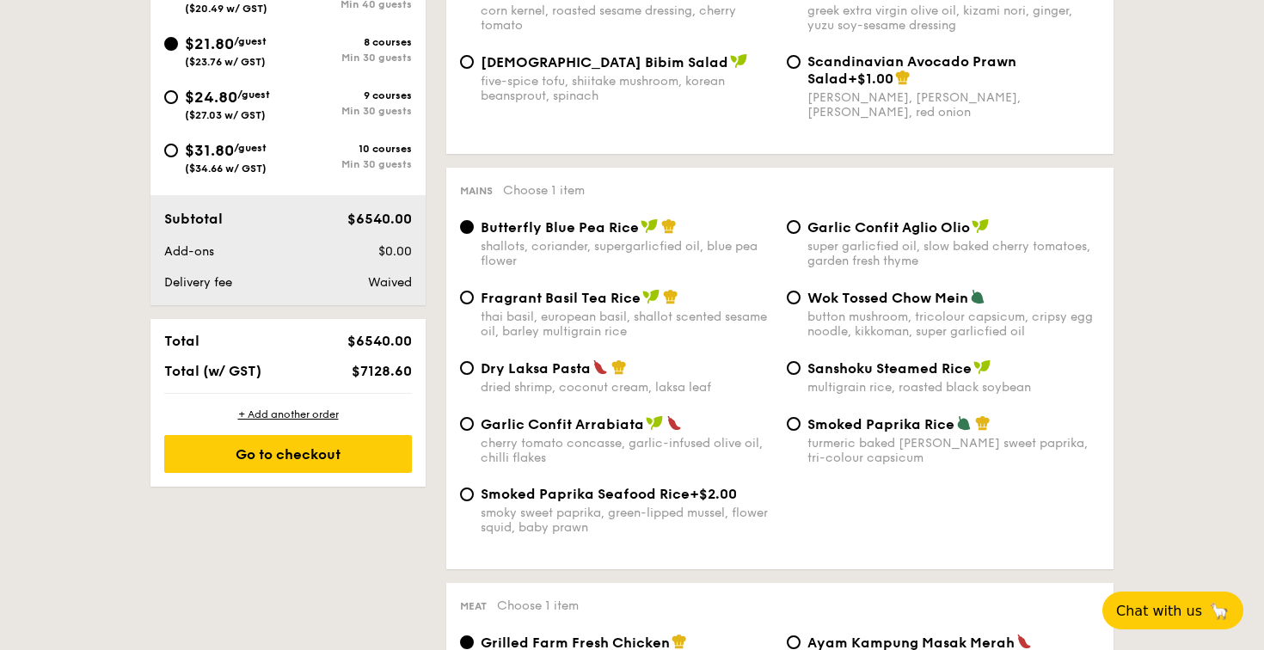
click at [476, 372] on div "Dry Laksa Pasta dried shrimp, coconut cream, laksa leaf" at bounding box center [616, 377] width 327 height 35
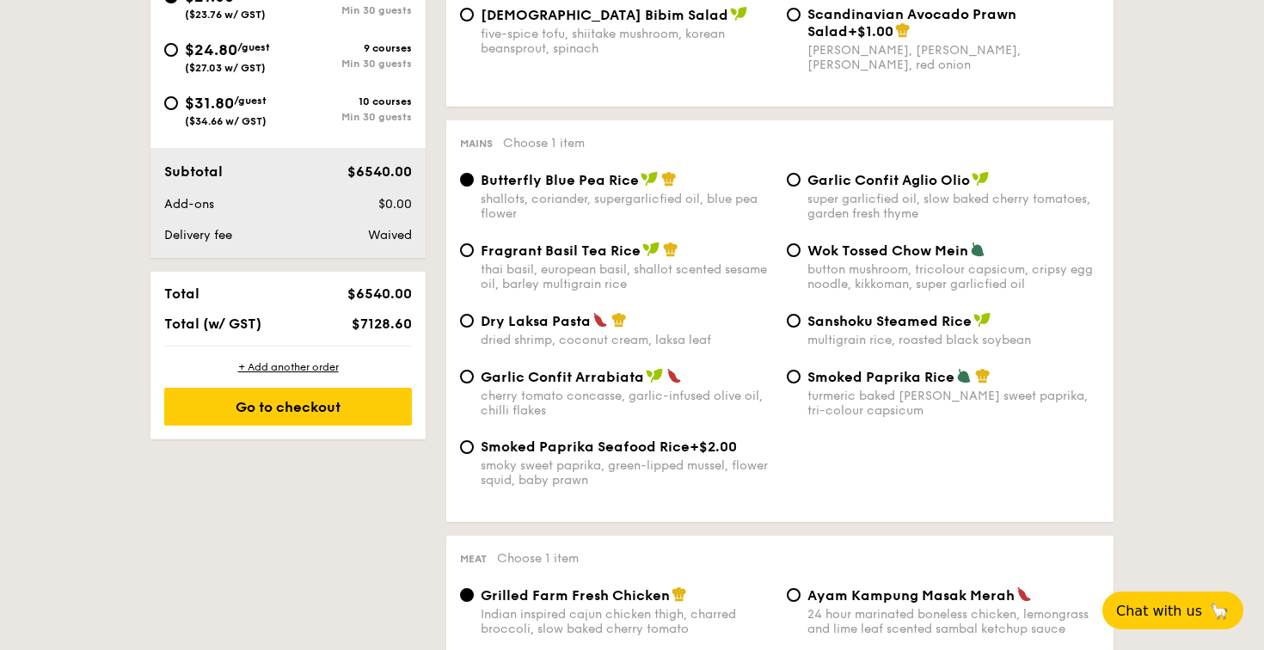
scroll to position [793, 0]
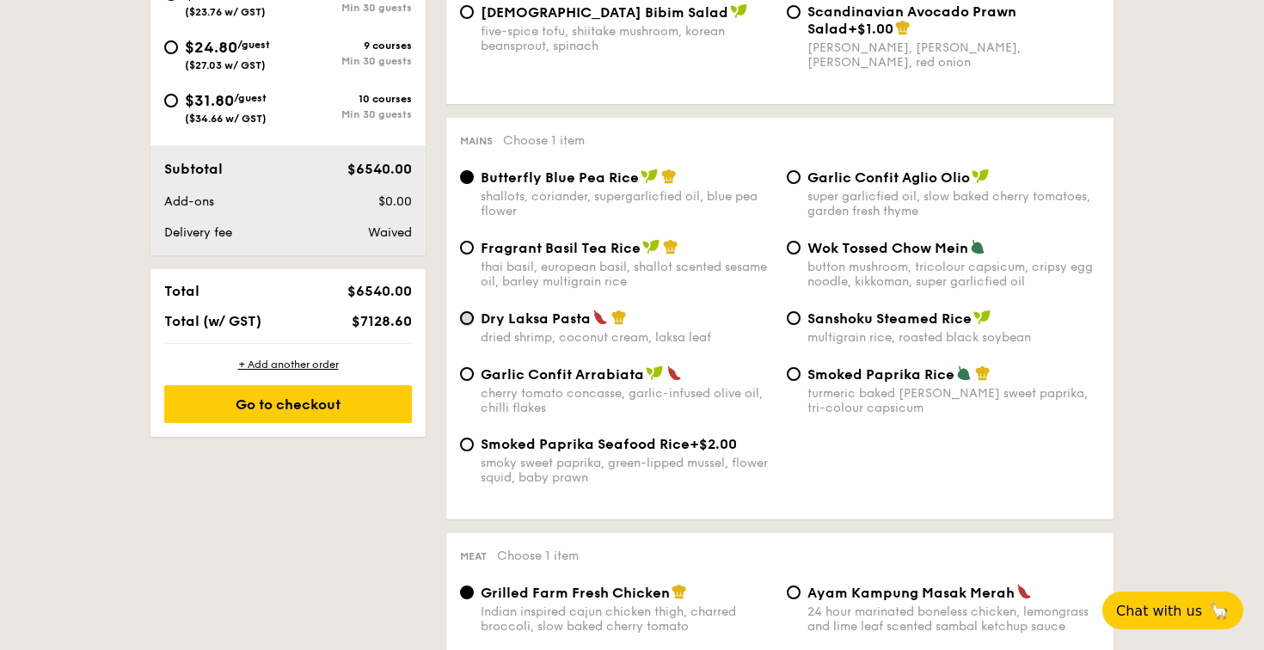
click at [472, 321] on input "Dry Laksa Pasta dried shrimp, coconut cream, laksa leaf" at bounding box center [467, 318] width 14 height 14
radio input "true"
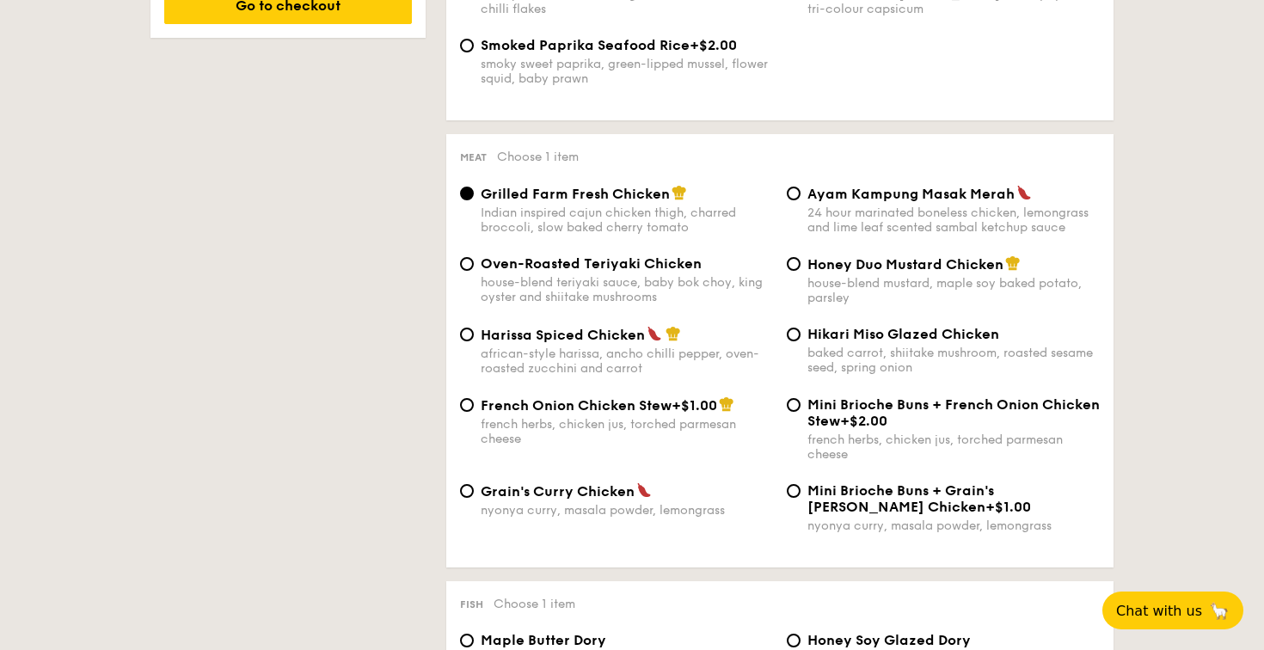
scroll to position [1220, 0]
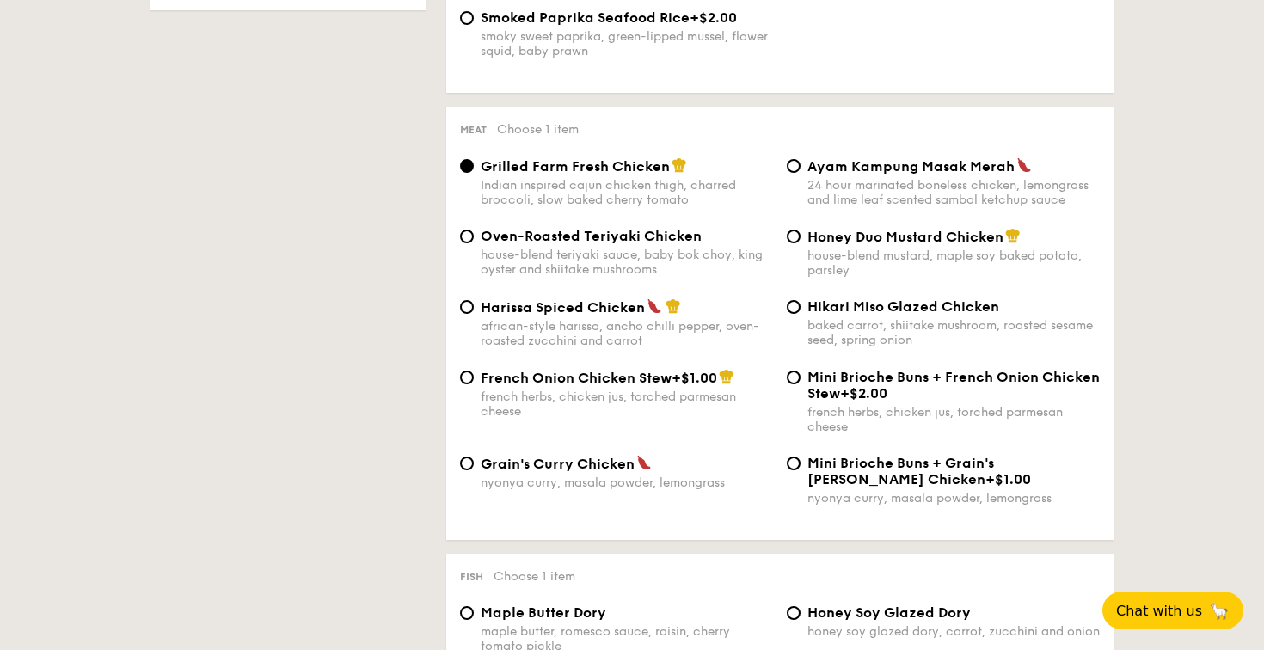
click at [801, 173] on div "Ayam Kampung Masak Merah 24 hour marinated boneless chicken, lemongrass and lim…" at bounding box center [943, 182] width 327 height 50
click at [799, 169] on input "Ayam Kampung Masak Merah 24 hour marinated boneless chicken, lemongrass and lim…" at bounding box center [794, 166] width 14 height 14
radio input "true"
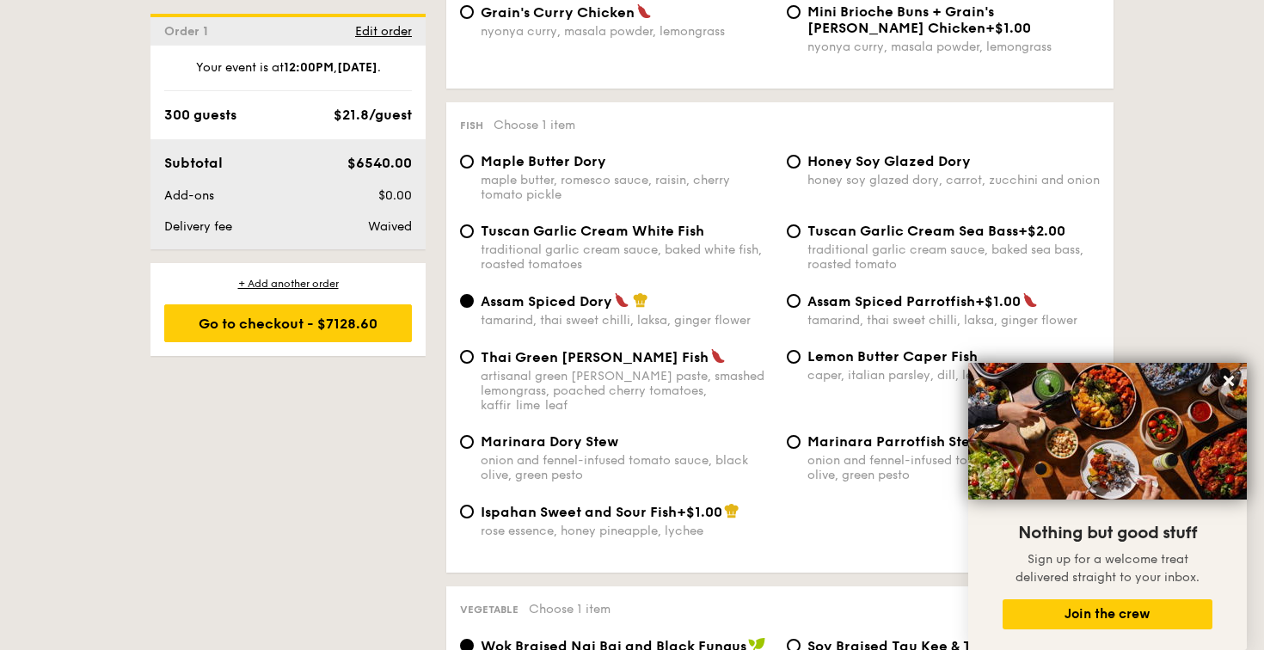
scroll to position [1681, 0]
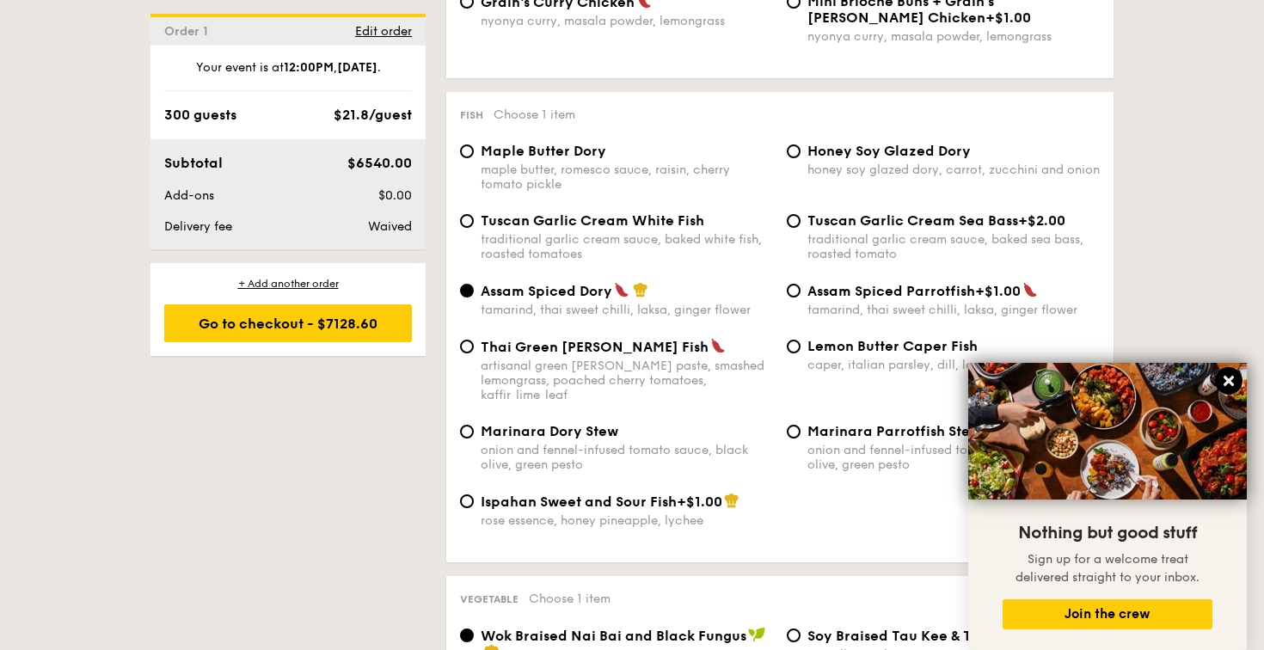
click at [1225, 379] on icon at bounding box center [1228, 380] width 15 height 15
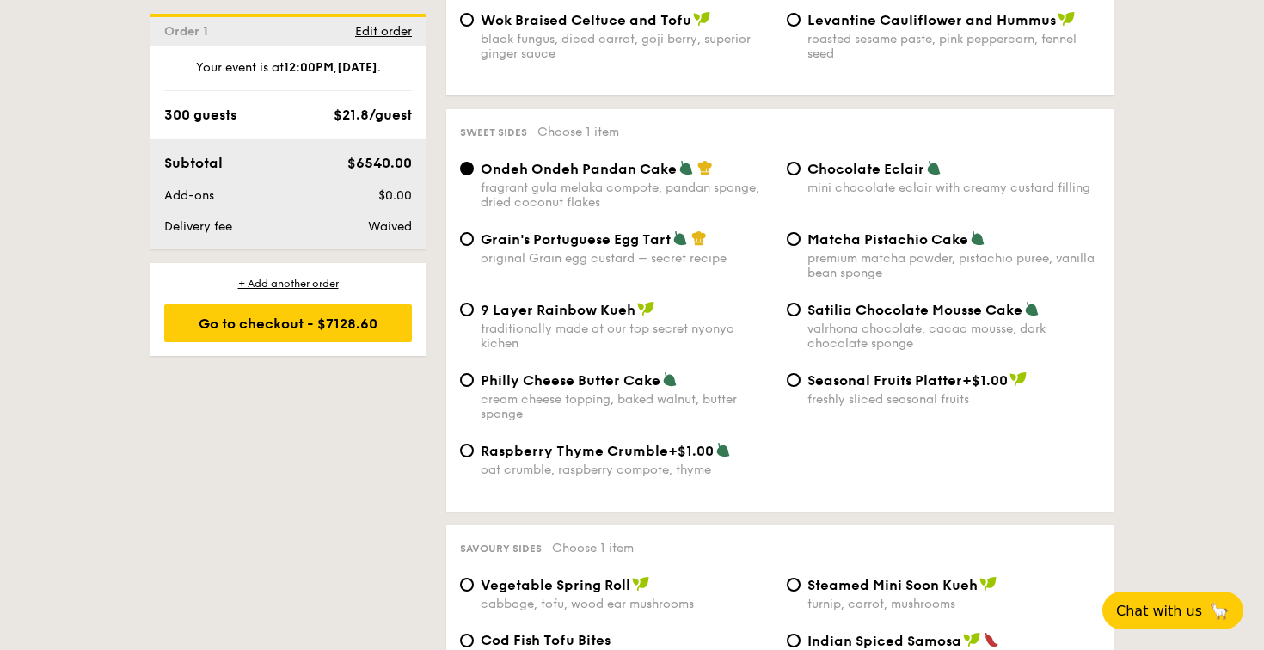
scroll to position [2556, 0]
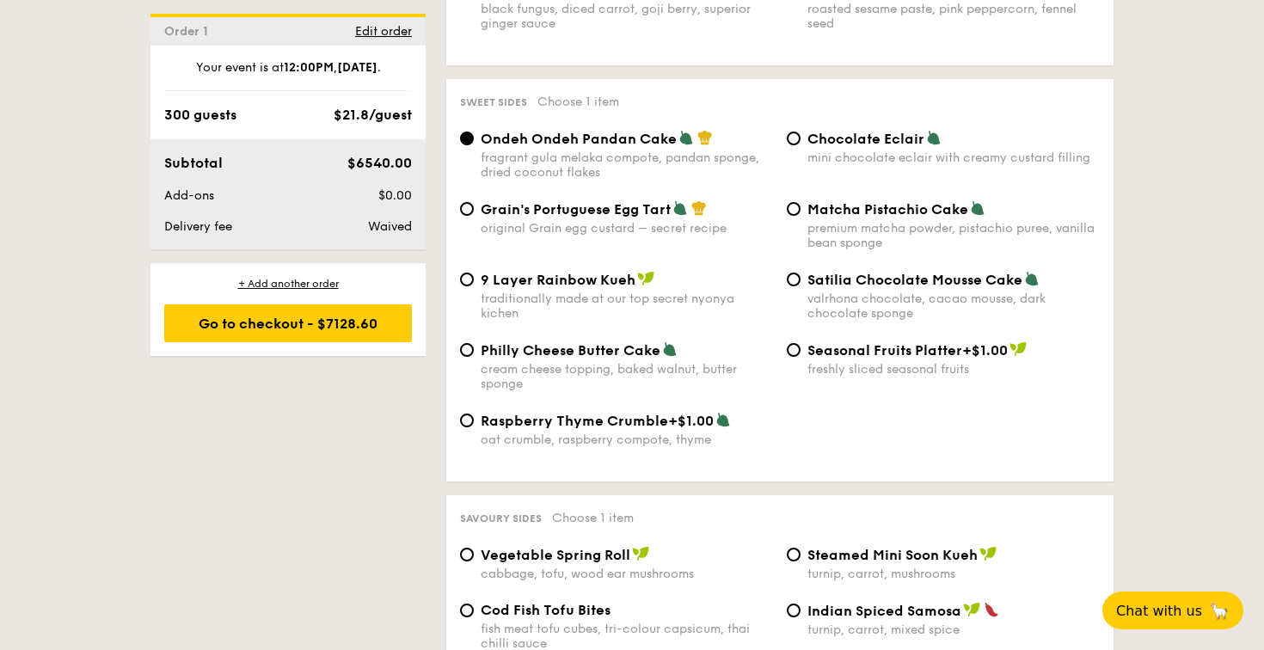
click at [478, 271] on div "Grain's Portuguese Egg Tart original Grain egg custard – secret recipe Matcha P…" at bounding box center [780, 235] width 654 height 71
click at [466, 285] on input "9 Layer Rainbow Kueh traditionally made at our top secret nyonya kichen" at bounding box center [467, 280] width 14 height 14
radio input "true"
click at [799, 151] on div "Chocolate Eclair mini chocolate eclair with creamy custard filling" at bounding box center [943, 147] width 327 height 35
click at [797, 123] on div "Sweet sides Choose 1 item Ondeh Ondeh Pandan Cake fragrant [PERSON_NAME] melaka…" at bounding box center [779, 280] width 667 height 403
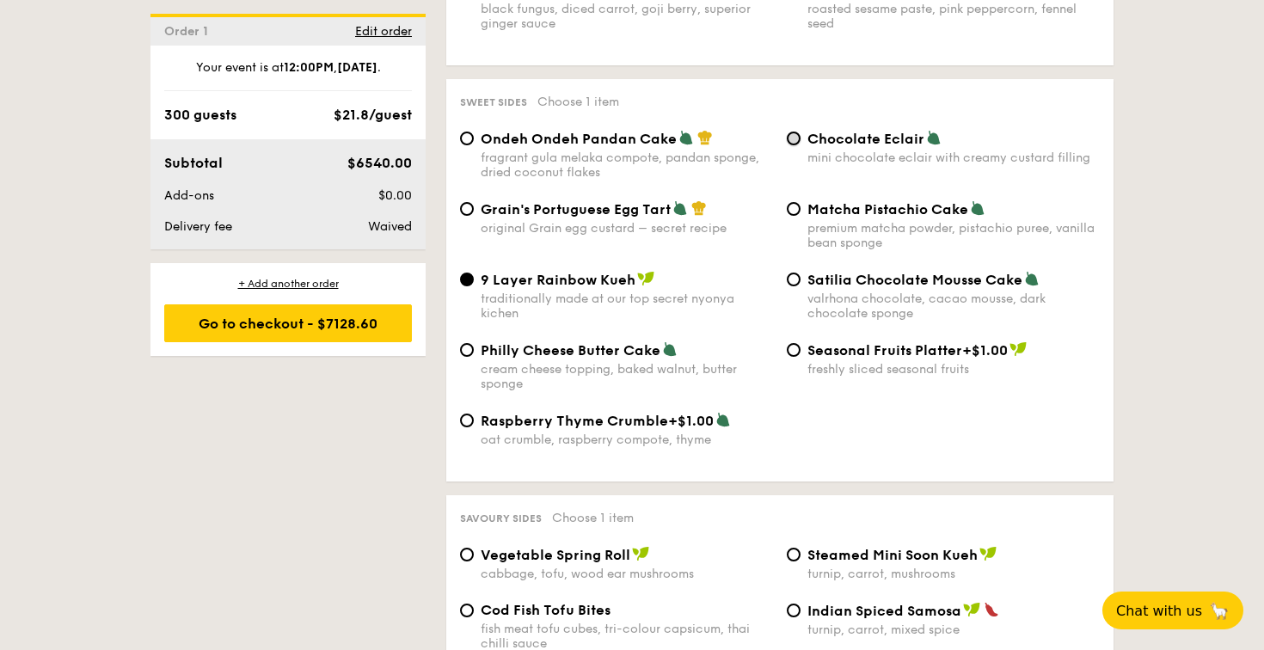
click at [797, 138] on input "Chocolate Eclair mini chocolate eclair with creamy custard filling" at bounding box center [794, 139] width 14 height 14
radio input "true"
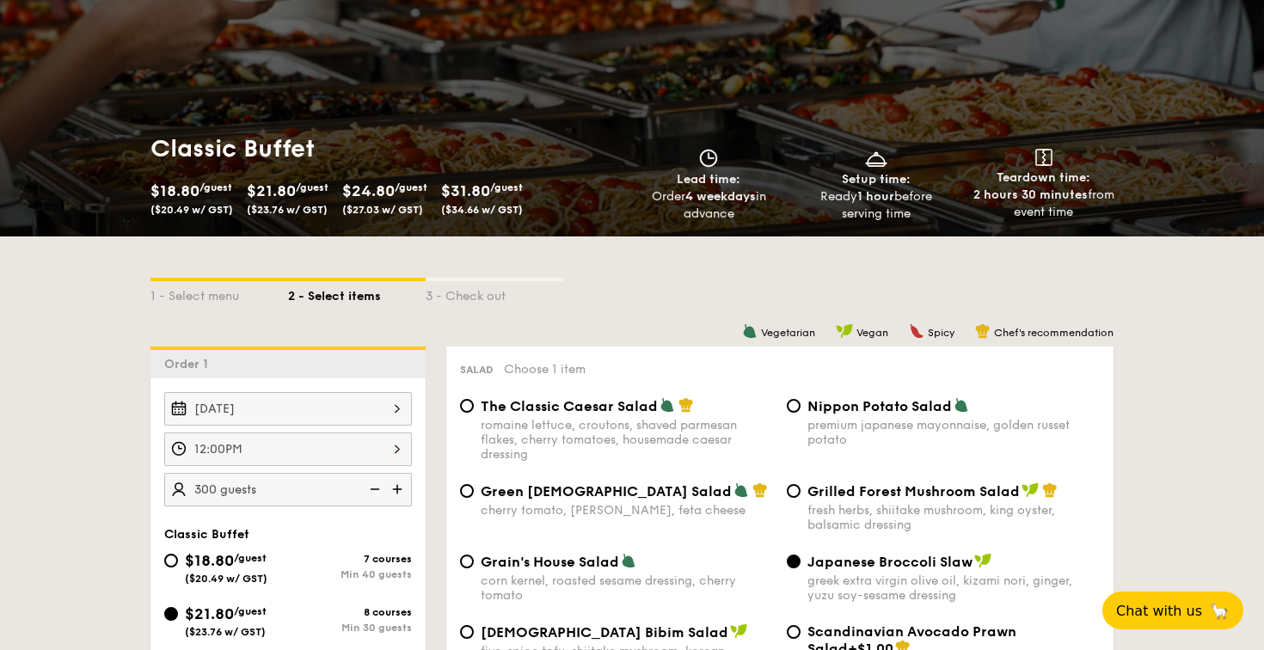
scroll to position [0, 0]
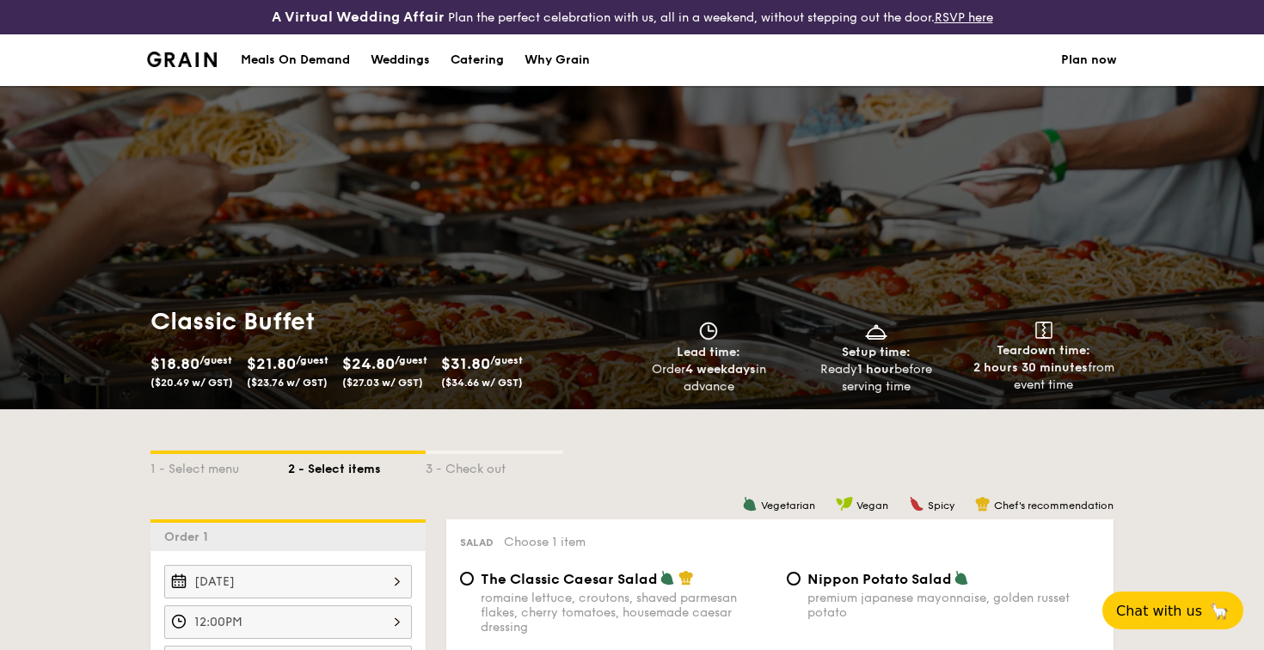
click at [393, 63] on div "Weddings" at bounding box center [400, 60] width 59 height 52
